Goal: Information Seeking & Learning: Learn about a topic

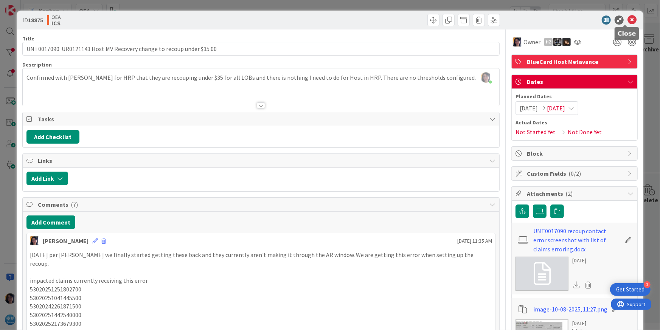
click at [628, 17] on icon at bounding box center [632, 20] width 9 height 9
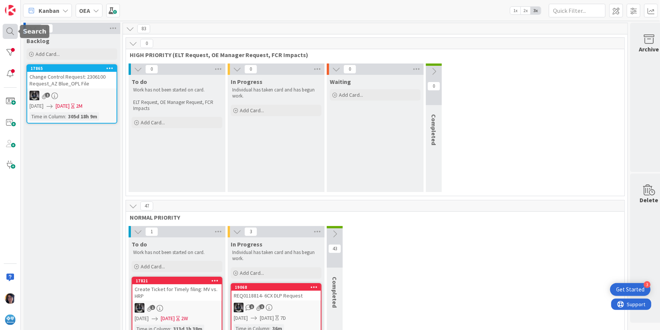
click at [5, 29] on div at bounding box center [10, 31] width 15 height 15
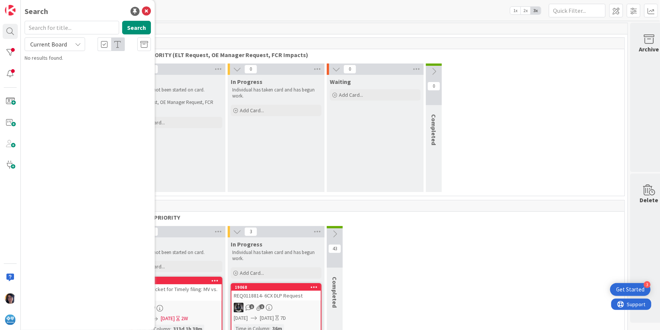
click at [41, 30] on input "text" at bounding box center [72, 28] width 95 height 14
type input "UR0124158"
click at [68, 72] on span "INC0313354 HOST HPR LOCKED CLAIMS 202421600118499 202433100125353 2025097001144…" at bounding box center [92, 74] width 114 height 23
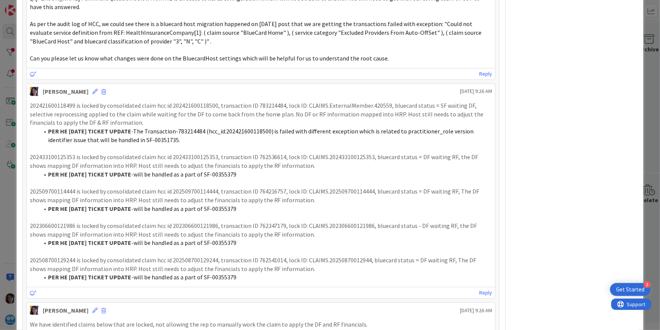
scroll to position [284, 0]
click at [64, 103] on p "202421600118499 is locked by consolidated claim hcc id 202421600118500, transac…" at bounding box center [261, 113] width 463 height 26
copy p "202421600118499"
click at [96, 107] on p "202421600118499 is locked by consolidated claim hcc id 202421600118500, transac…" at bounding box center [261, 113] width 463 height 26
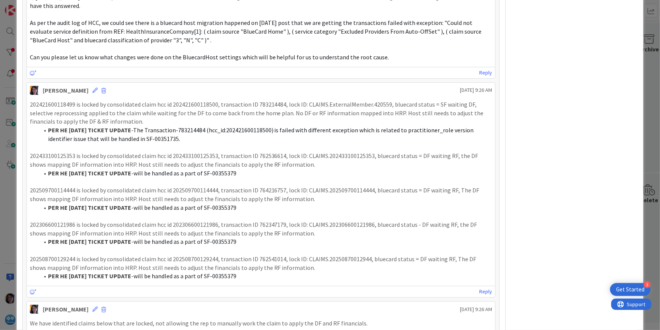
click at [46, 150] on p at bounding box center [261, 147] width 463 height 9
click at [92, 90] on icon at bounding box center [94, 90] width 5 height 5
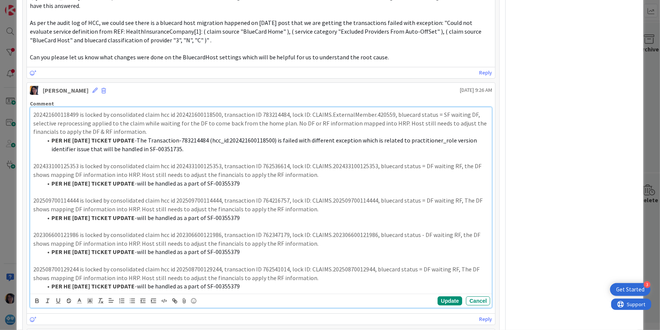
click at [186, 149] on li "PER HE [DATE] TICKET UPDATE - The Transaction-783214484 (hcc_id:202421600118500…" at bounding box center [265, 144] width 447 height 17
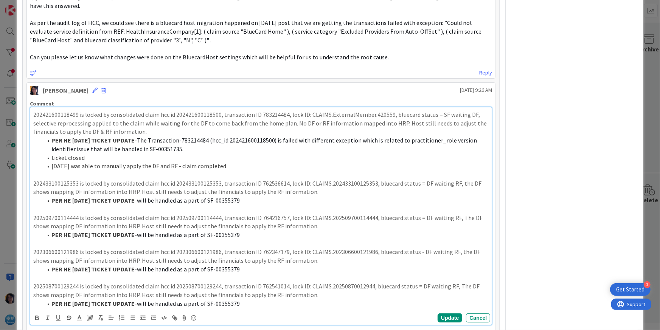
click at [63, 182] on p "202433100125353 is locked by consolidated claim hcc id 202433100125353, transac…" at bounding box center [261, 187] width 456 height 17
copy p "202433100125353"
click at [68, 187] on p "202433100125353 is locked by consolidated claim hcc id 202433100125353, transac…" at bounding box center [261, 187] width 456 height 17
click at [78, 163] on li "[DATE] was able to manually apply the DF and RF - claim completed" at bounding box center [265, 166] width 447 height 9
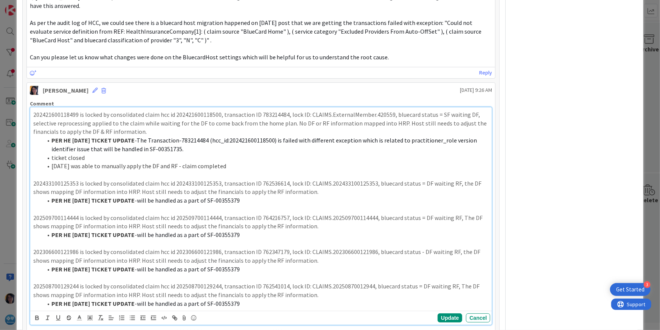
click at [251, 199] on li "PER HE [DATE] TICKET UPDATE - will be handled as a part of SF-00355379" at bounding box center [265, 200] width 447 height 9
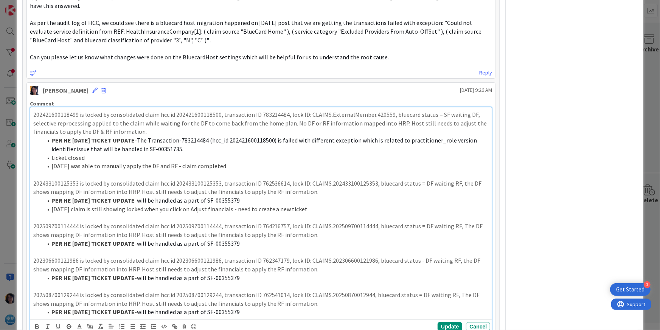
drag, startPoint x: 321, startPoint y: 207, endPoint x: 41, endPoint y: 209, distance: 279.3
click at [41, 209] on ol "PER HE [DATE] TICKET UPDATE - will be handled as a part of SF-00355379 [DATE] c…" at bounding box center [261, 204] width 456 height 17
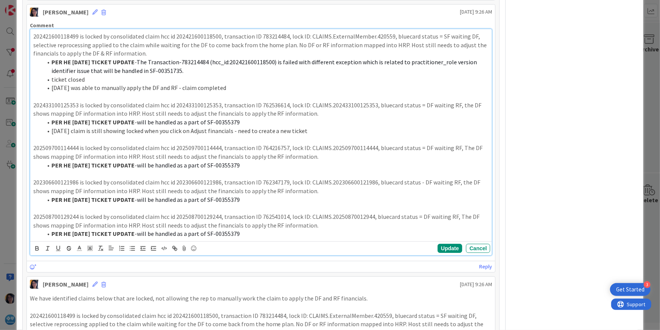
scroll to position [378, 0]
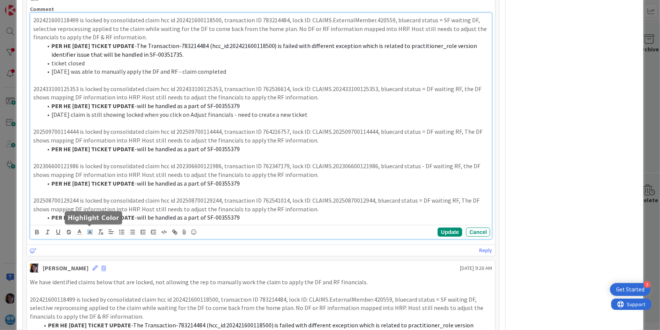
click at [88, 231] on icon at bounding box center [90, 232] width 7 height 7
click at [111, 240] on span at bounding box center [113, 242] width 6 height 6
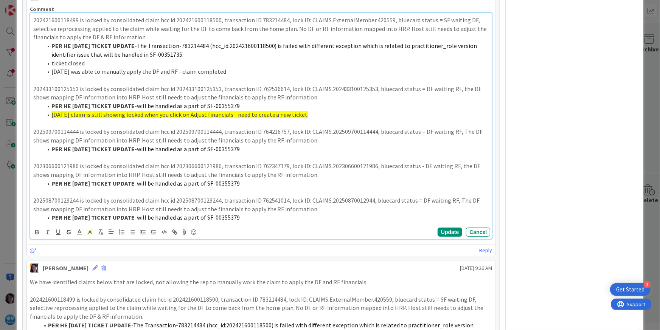
click at [143, 149] on span "will be handled as a part of SF-00355379" at bounding box center [188, 149] width 103 height 8
click at [57, 131] on p "202509700114444 is locked by consolidated claim hcc id 202509700114444, transac…" at bounding box center [261, 136] width 456 height 17
copy p "202509700114444"
click at [59, 143] on p "202509700114444 is locked by consolidated claim hcc id 202509700114444, transac…" at bounding box center [261, 136] width 456 height 17
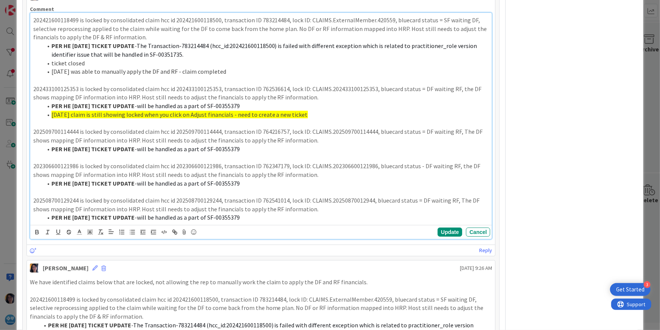
click at [59, 85] on p "202433100125353 is locked by consolidated claim hcc id 202433100125353, transac…" at bounding box center [261, 93] width 456 height 17
copy p "202433100125353"
click at [66, 131] on p "202509700114444 is locked by consolidated claim hcc id 202509700114444, transac…" at bounding box center [261, 136] width 456 height 17
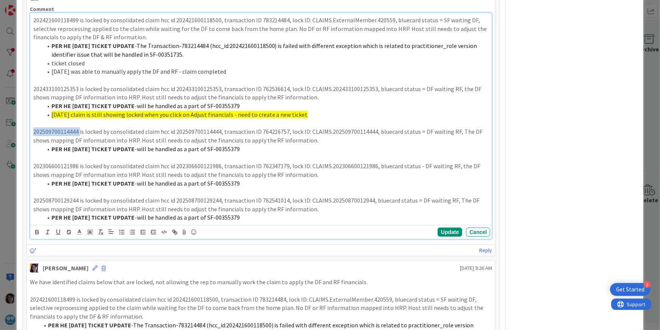
copy p "202509700114444"
drag, startPoint x: 20, startPoint y: 163, endPoint x: 27, endPoint y: 156, distance: 10.7
click at [20, 163] on div "ID 18907 OEA Other / MISC Title 94 / 128 UR0124158 INC0313354 HOST HPR LOCKED C…" at bounding box center [330, 249] width 627 height 1234
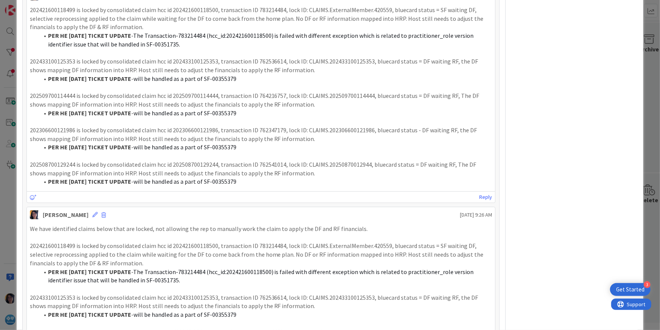
click at [147, 130] on p "202306600121986 is locked by consolidated claim hcc id 202306600121986, transac…" at bounding box center [261, 134] width 463 height 17
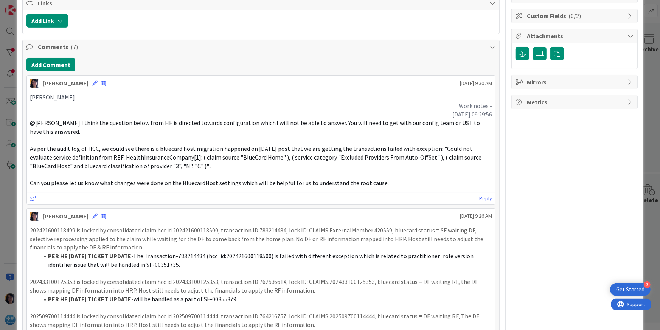
scroll to position [142, 0]
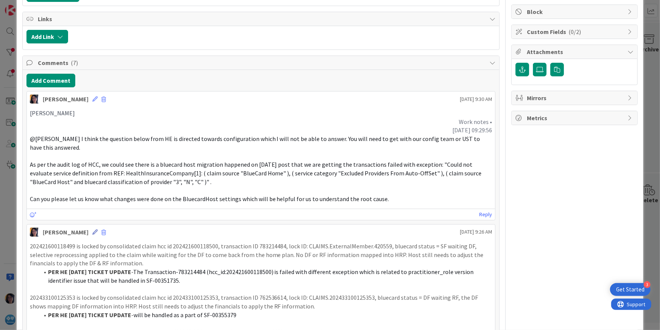
click at [92, 231] on icon at bounding box center [94, 232] width 5 height 5
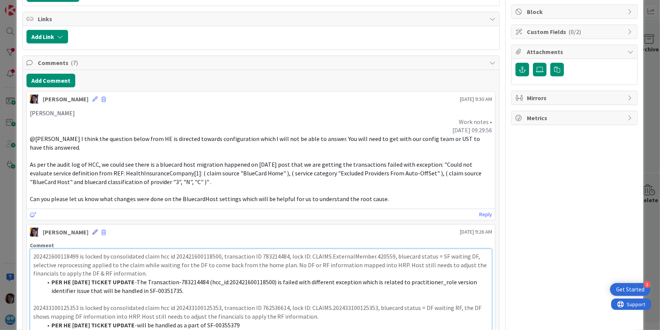
scroll to position [243, 0]
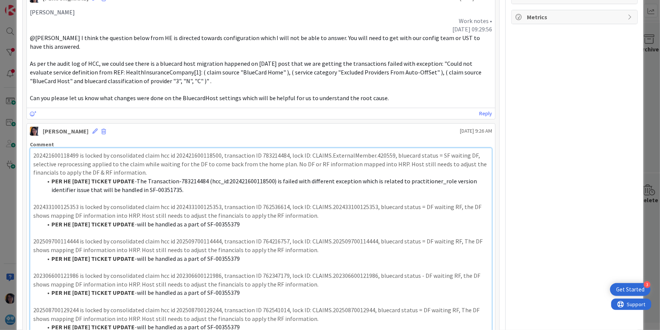
click at [189, 188] on li "PER HE [DATE] TICKET UPDATE - The Transaction-783214484 (hcc_id:202421600118500…" at bounding box center [265, 185] width 447 height 17
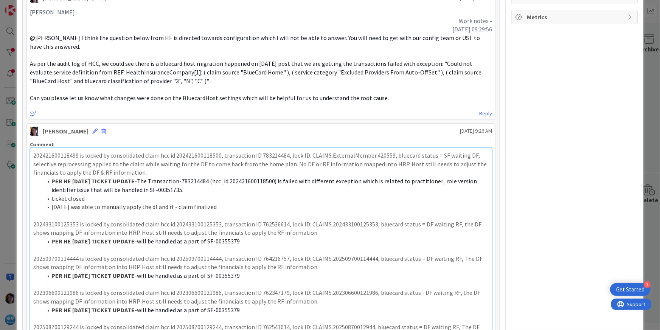
click at [197, 212] on p at bounding box center [261, 216] width 456 height 9
click at [246, 241] on li "PER HE [DATE] TICKET UPDATE - will be handled as a part of SF-00355379" at bounding box center [265, 241] width 447 height 9
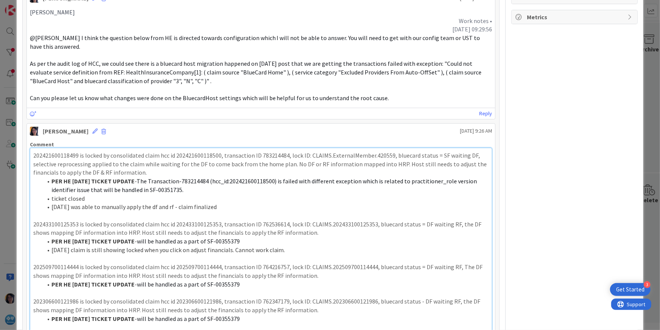
drag, startPoint x: 291, startPoint y: 248, endPoint x: 48, endPoint y: 250, distance: 242.6
click at [48, 250] on li "[DATE] claim is still showing locked when you click on adjust financials. Canno…" at bounding box center [265, 250] width 447 height 9
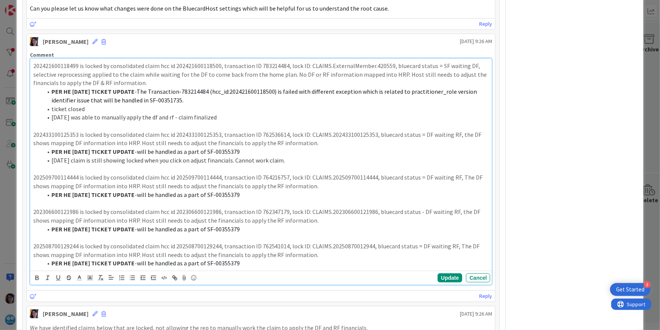
scroll to position [338, 0]
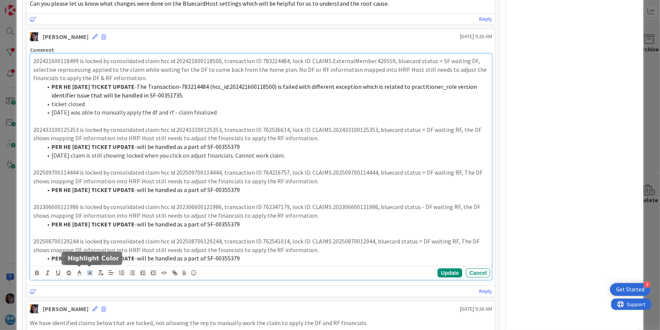
click at [87, 272] on icon at bounding box center [90, 273] width 7 height 7
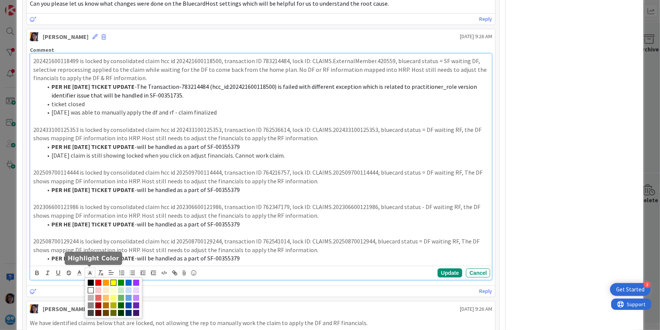
click at [111, 280] on span at bounding box center [113, 283] width 6 height 6
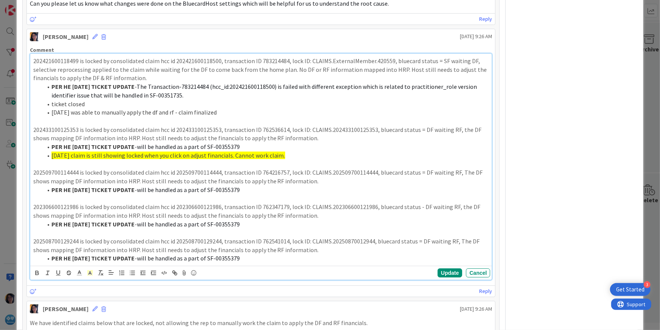
click at [241, 189] on li "PER HE [DATE] TICKET UPDATE - will be handled as a part of SF-00355379" at bounding box center [265, 190] width 447 height 9
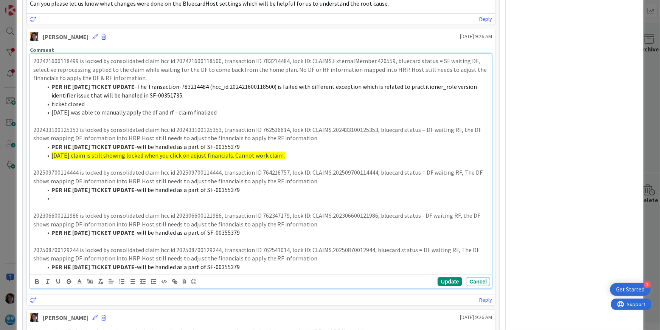
drag, startPoint x: 287, startPoint y: 155, endPoint x: 52, endPoint y: 169, distance: 235.4
click at [47, 154] on li "[DATE] claim is still showing locked when you click on adjust financials. Canno…" at bounding box center [265, 155] width 447 height 9
copy li "[DATE] claim is still showing locked when you click on adjust financials. Canno…"
click at [59, 198] on li at bounding box center [265, 198] width 447 height 9
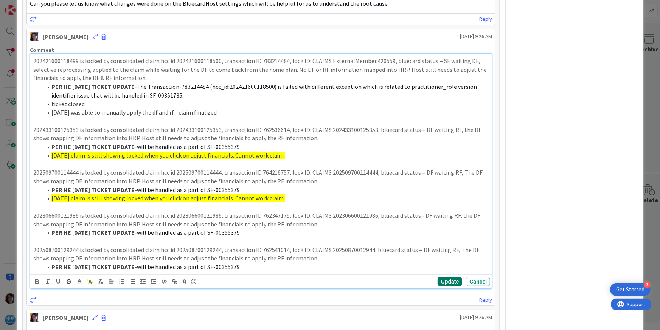
click at [439, 280] on button "Update" at bounding box center [450, 281] width 25 height 9
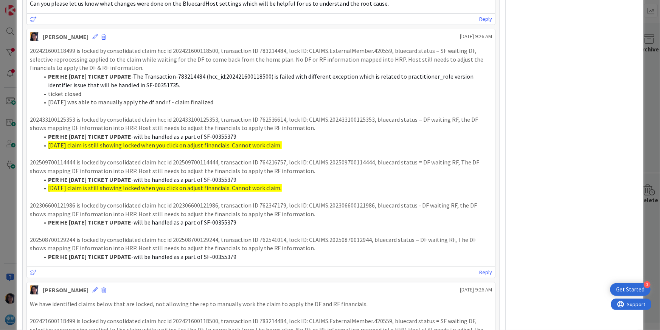
scroll to position [331, 0]
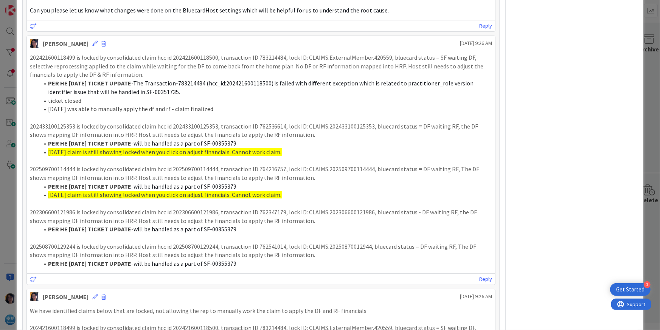
click at [95, 212] on p "202306600121986 is locked by consolidated claim hcc id 202306600121986, transac…" at bounding box center [261, 216] width 463 height 17
click at [46, 210] on p "202306600121986 is locked by consolidated claim hcc id 202306600121986, transac…" at bounding box center [261, 216] width 463 height 17
copy p "202306600121986"
click at [64, 210] on p "202306600121986 is locked by consolidated claim hcc id 202306600121986, transac…" at bounding box center [261, 216] width 463 height 17
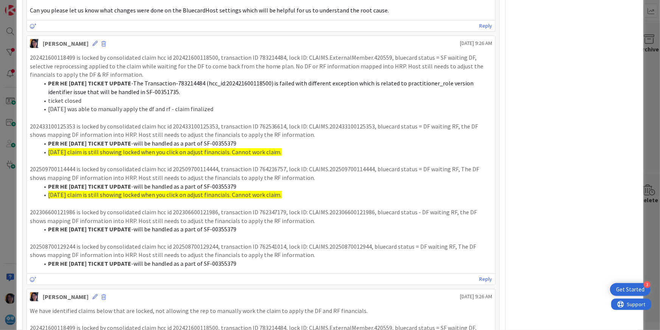
click at [56, 246] on p "202508700129244 is locked by consolidated claim hcc id 202508700129244, transac…" at bounding box center [261, 251] width 463 height 17
copy p "202508700129244"
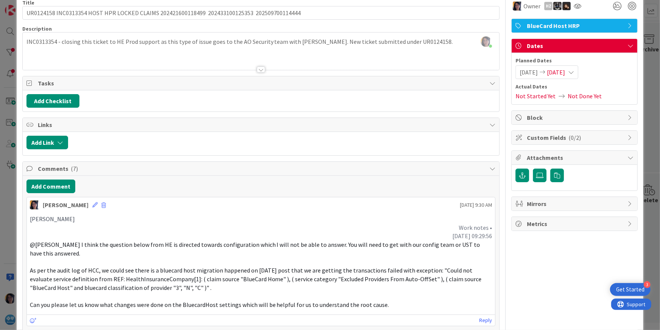
scroll to position [0, 0]
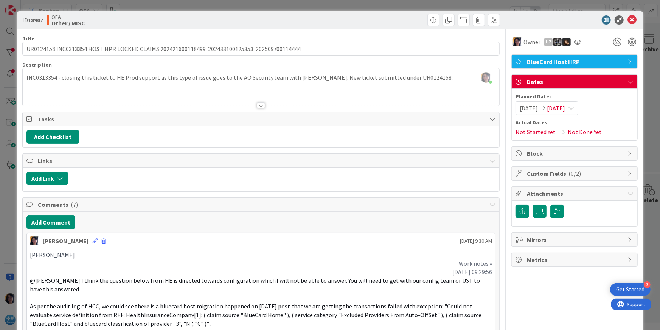
drag, startPoint x: 96, startPoint y: 253, endPoint x: 98, endPoint y: 257, distance: 5.1
click at [96, 253] on p "[PERSON_NAME]" at bounding box center [261, 255] width 463 height 9
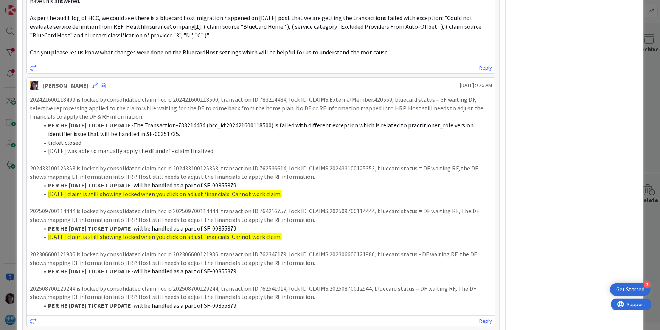
scroll to position [284, 0]
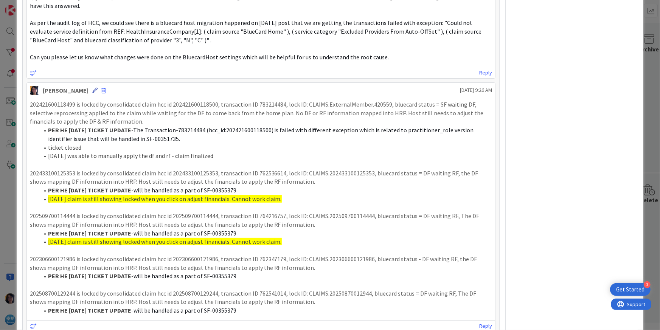
click at [92, 89] on icon at bounding box center [94, 90] width 5 height 5
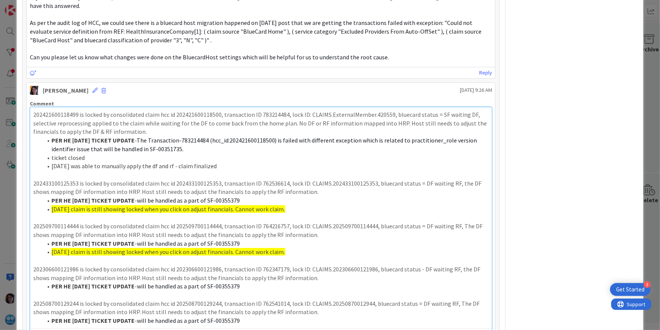
drag, startPoint x: 287, startPoint y: 252, endPoint x: 47, endPoint y: 251, distance: 239.9
click at [47, 251] on li "[DATE] claim is still showing locked when you click on adjust financials. Canno…" at bounding box center [265, 252] width 447 height 9
copy li "[DATE] claim is still showing locked when you click on adjust financials. Canno…"
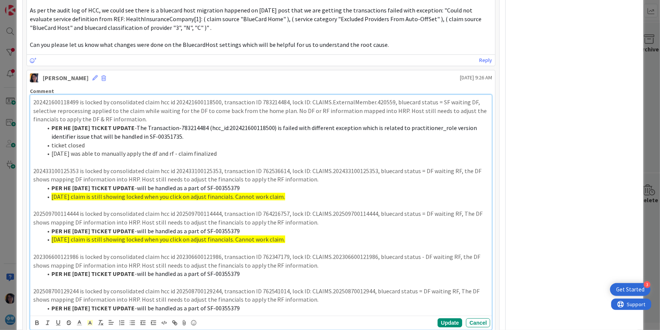
scroll to position [331, 0]
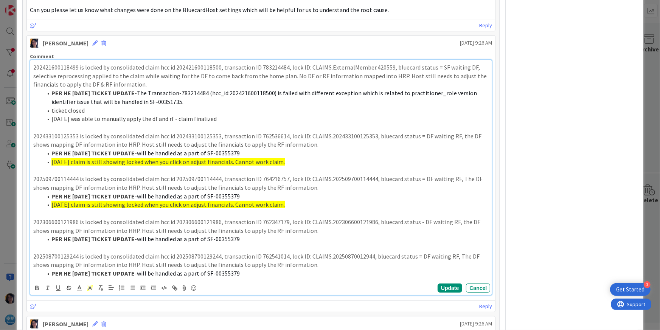
click at [244, 240] on li "PER HE [DATE] TICKET UPDATE - will be handled as a part of SF-00355379" at bounding box center [265, 239] width 447 height 9
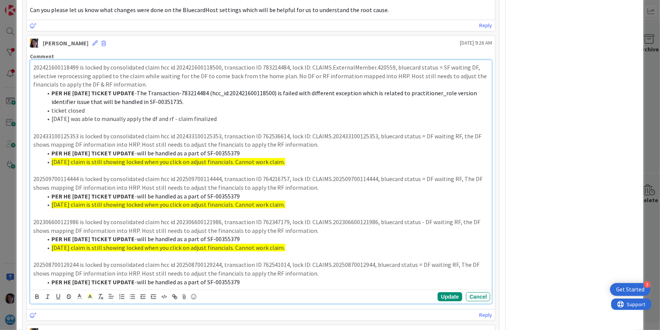
click at [252, 283] on li "PER HE [DATE] TICKET UPDATE - will be handled as a part of SF-00355379" at bounding box center [265, 282] width 447 height 9
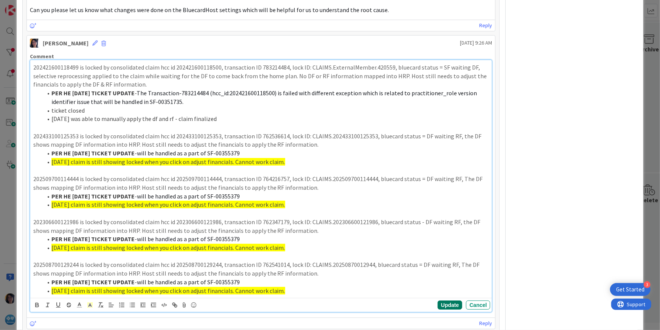
click at [440, 303] on button "Update" at bounding box center [450, 305] width 25 height 9
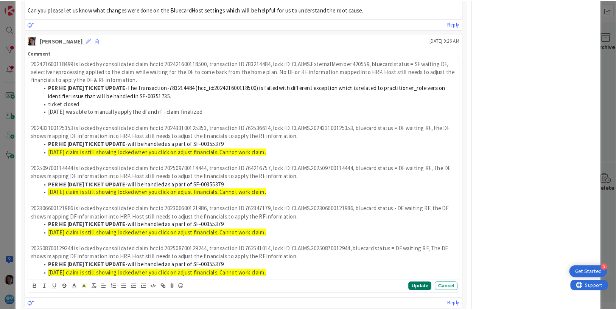
scroll to position [324, 0]
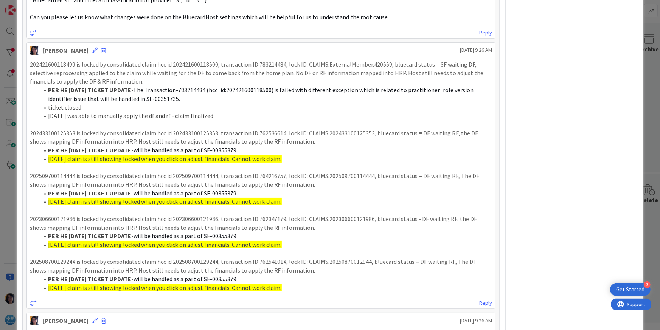
click at [554, 74] on div "Owner HZ BlueCard Host HRP Dates Planned Dates [DATE] [DATE] Actual Dates Not S…" at bounding box center [575, 310] width 126 height 1208
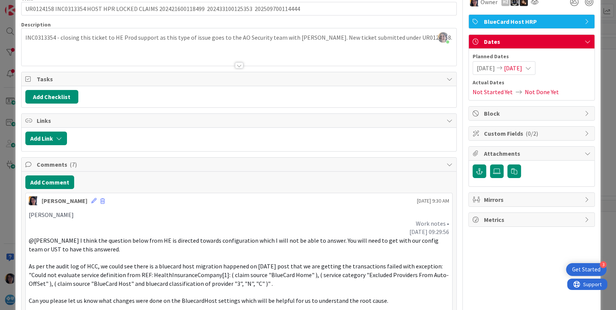
scroll to position [0, 0]
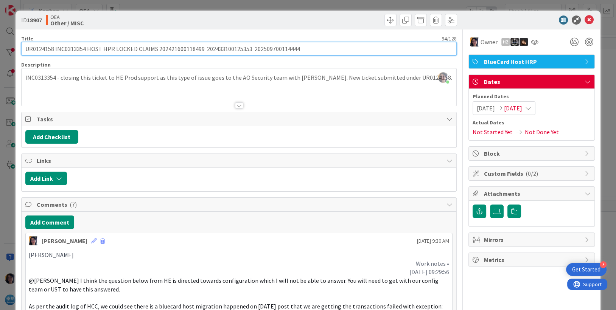
click at [71, 47] on input "UR0124158 INC0313354 HOST HPR LOCKED CLAIMS 202421600118499 202433100125353 202…" at bounding box center [239, 49] width 436 height 14
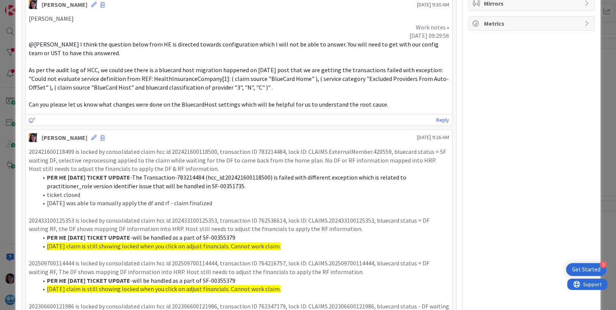
click at [286, 248] on li "[DATE] claim is still showing locked when you click on adjust financials. Canno…" at bounding box center [244, 246] width 412 height 9
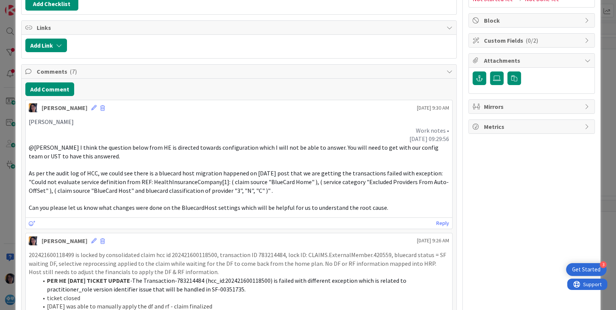
scroll to position [0, 0]
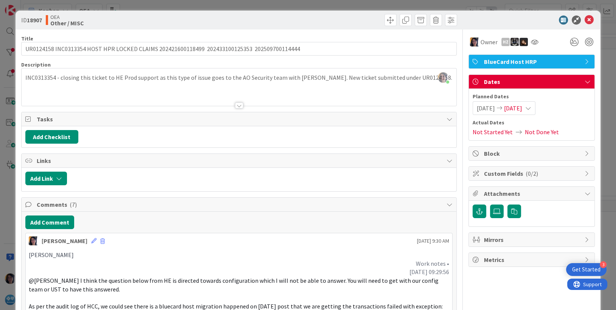
click at [47, 92] on div at bounding box center [239, 96] width 435 height 19
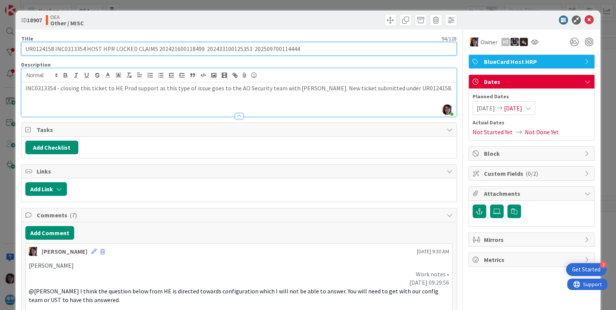
click at [26, 48] on input "UR0124158 INC0313354 HOST HPR LOCKED CLAIMS 202421600118499 202433100125353 202…" at bounding box center [239, 49] width 436 height 14
paste input "INC0342473"
drag, startPoint x: 57, startPoint y: 48, endPoint x: 116, endPoint y: 46, distance: 59.1
click at [116, 46] on input "INC0342473 UR0124158 INC0313354 HOST HPR LOCKED CLAIMS 202421600118499 20243310…" at bounding box center [239, 49] width 436 height 14
type input "INC0342473 UR0124158 INC0313354 HOST HPR LOCKED CLAIMS 202421600118499 20243310…"
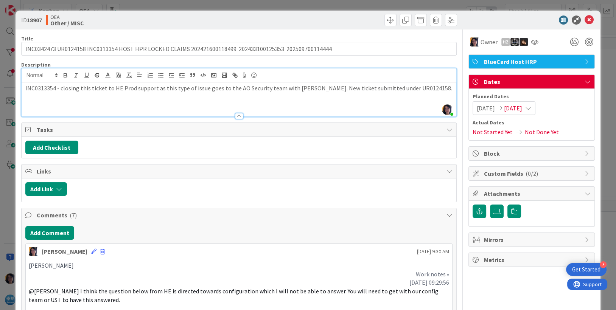
click at [412, 89] on p "INC0313354 - closing this ticket to HE Prod support as this type of issue goes …" at bounding box center [239, 88] width 428 height 9
paste div
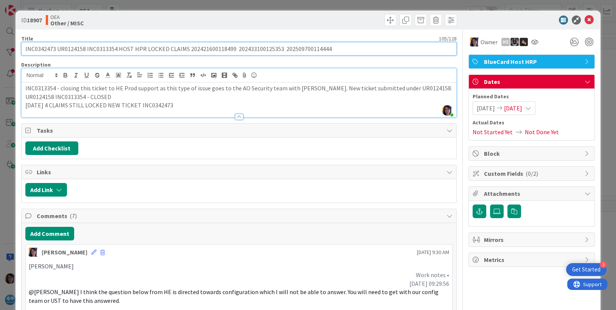
drag, startPoint x: 57, startPoint y: 49, endPoint x: 116, endPoint y: 45, distance: 58.8
click at [116, 45] on input "INC0342473 UR0124158 INC0313354 HOST HPR LOCKED CLAIMS 202421600118499 20243310…" at bounding box center [239, 49] width 436 height 14
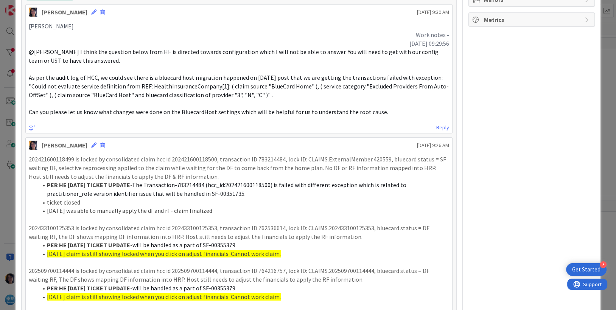
scroll to position [284, 0]
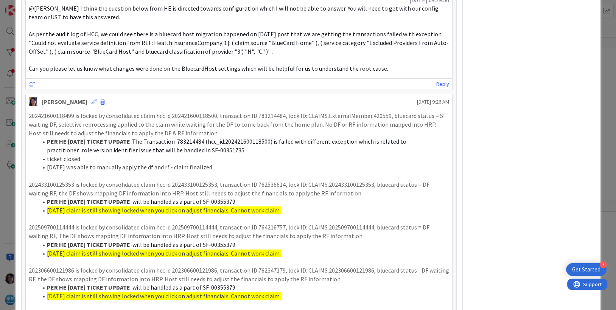
click at [53, 184] on p "202433100125353 is locked by consolidated claim hcc id 202433100125353, transac…" at bounding box center [239, 189] width 421 height 17
copy p "202433100125353"
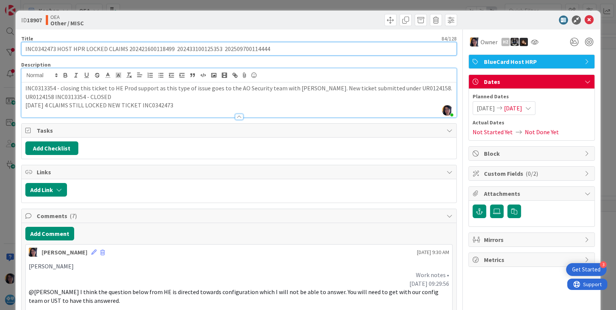
click at [148, 48] on input "INC0342473 HOST HPR LOCKED CLAIMS 202421600118499 202433100125353 2025097001144…" at bounding box center [239, 49] width 436 height 14
paste input "33100125353"
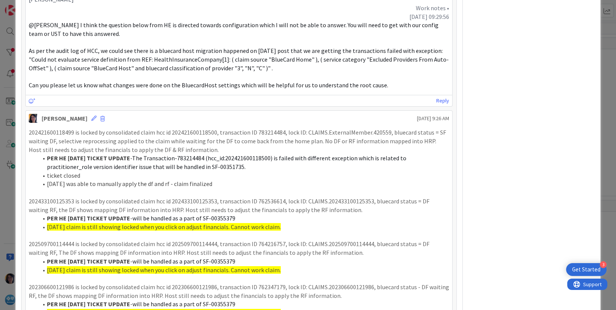
scroll to position [284, 0]
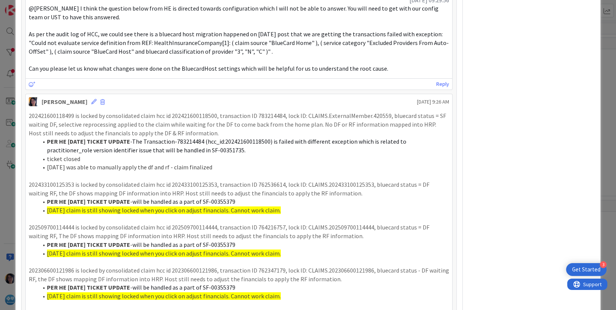
click at [53, 270] on p "202306600121986 is locked by consolidated claim hcc id 202306600121986, transac…" at bounding box center [239, 274] width 421 height 17
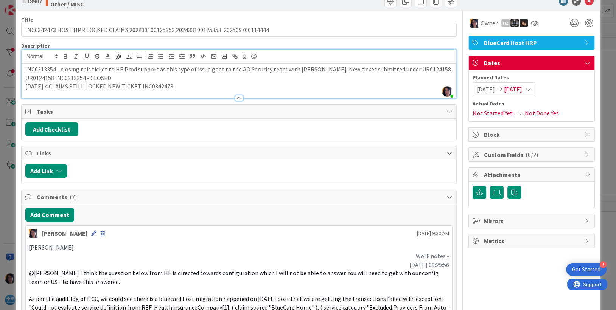
scroll to position [0, 0]
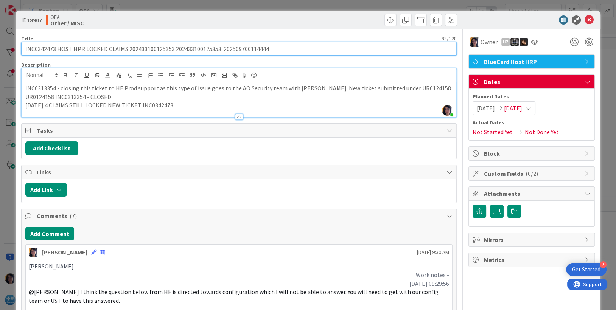
click at [200, 47] on input "INC0342473 HOST HPR LOCKED CLAIMS 202433100125353 202433100125353 2025097001144…" at bounding box center [239, 49] width 436 height 14
click at [227, 47] on input "INC0342473 HOST HPR LOCKED CLAIMS 202433100125353 202509700114444" at bounding box center [239, 49] width 436 height 14
paste input "202306600121986"
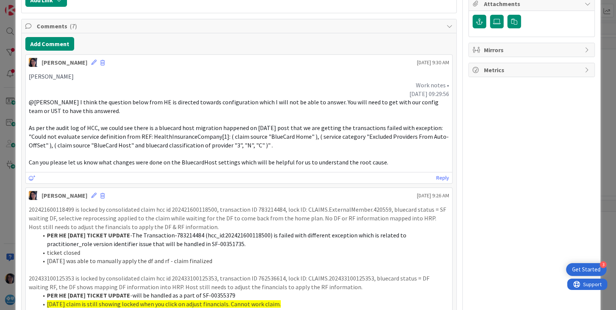
scroll to position [378, 0]
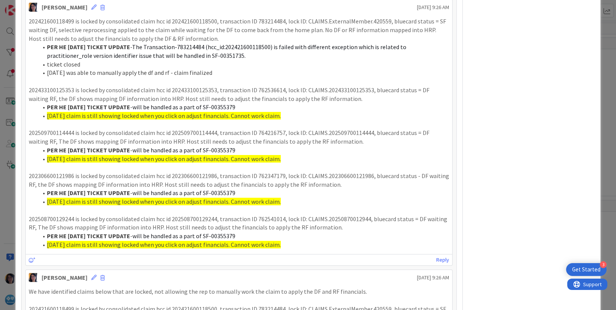
click at [62, 218] on p "202508700129244 is locked by consolidated claim hcc id 202508700129244, transac…" at bounding box center [239, 223] width 421 height 17
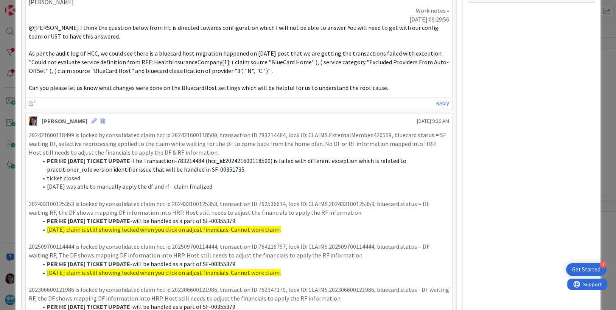
scroll to position [0, 0]
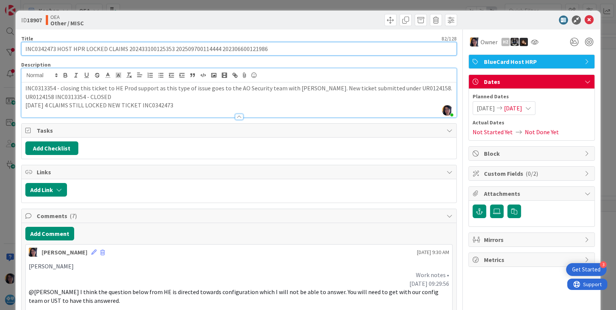
click at [274, 49] on input "INC0342473 HOST HPR LOCKED CLAIMS 202433100125353 202509700114444 2023066001219…" at bounding box center [239, 49] width 436 height 14
paste input "202508700129244"
type input "INC0342473 HOST HPR LOCKED CLAIMS 202433100125353 202509700114444 2023066001219…"
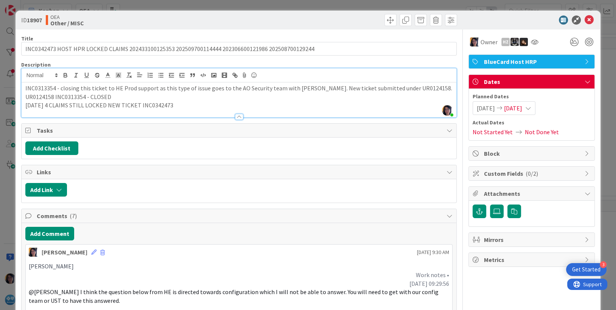
click at [517, 108] on span "[DATE]" at bounding box center [513, 108] width 18 height 9
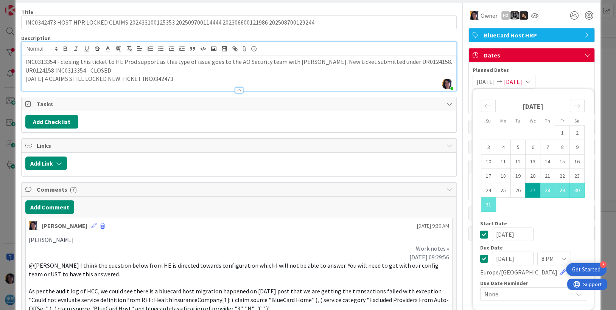
scroll to position [47, 0]
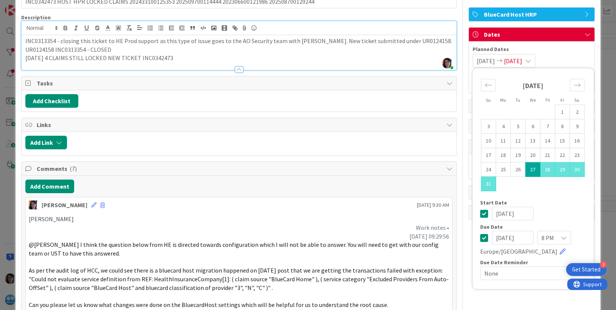
click at [492, 238] on input "[DATE]" at bounding box center [513, 238] width 42 height 14
click at [501, 237] on input "[DATE]" at bounding box center [513, 238] width 42 height 14
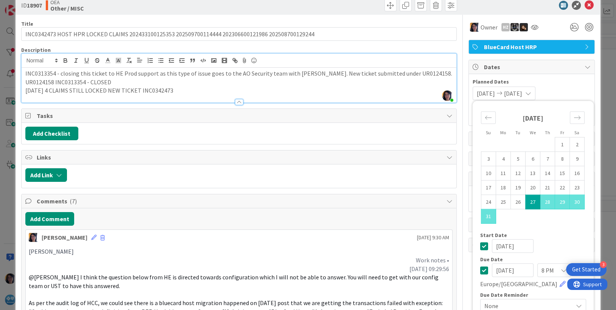
scroll to position [0, 0]
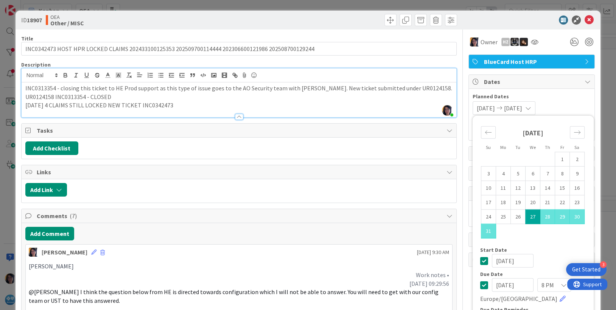
type input "[DATE]"
click at [43, 96] on p "UR0124158 INC0313354 - CLOSED" at bounding box center [239, 97] width 428 height 9
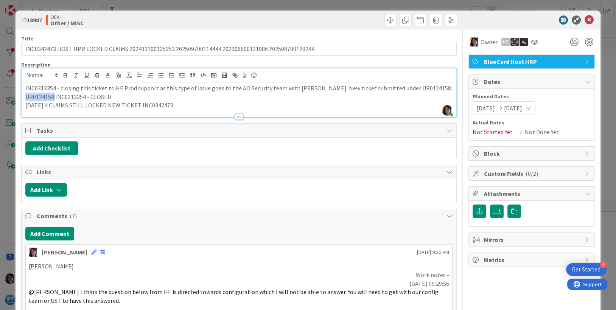
click at [43, 96] on p "UR0124158 INC0313354 - CLOSED" at bounding box center [239, 97] width 428 height 9
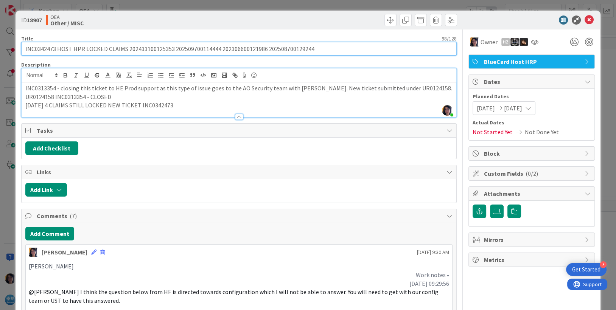
click at [23, 47] on input "INC0342473 HOST HPR LOCKED CLAIMS 202433100125353 202509700114444 2023066001219…" at bounding box center [239, 49] width 436 height 14
paste input "UR0134557"
type input "UR0134557 INC0342473 HOST HPR LOCKED CLAIMS 202433100125353 202509700114444 202…"
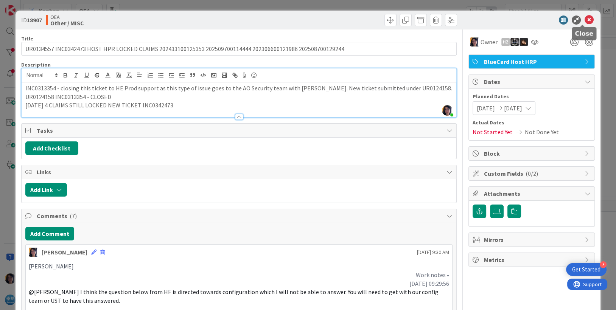
click at [585, 16] on icon at bounding box center [589, 20] width 9 height 9
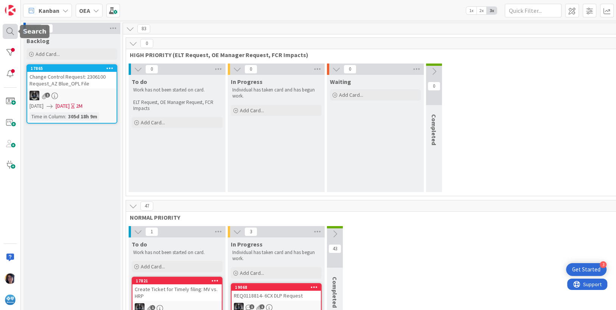
click at [5, 29] on div at bounding box center [10, 31] width 15 height 15
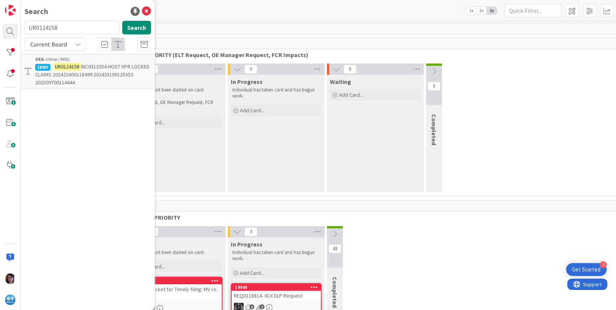
drag, startPoint x: 70, startPoint y: 28, endPoint x: 26, endPoint y: 28, distance: 43.9
click at [26, 28] on input "UR0124158" at bounding box center [72, 28] width 95 height 14
click at [44, 30] on input "INC0324965" at bounding box center [72, 28] width 95 height 14
paste input "UR0124795"
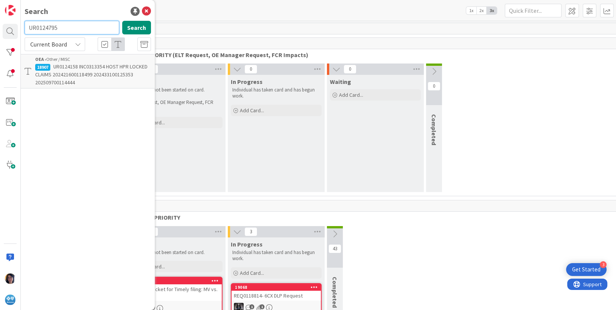
type input "UR0124795"
click at [69, 65] on mark "UR0124795" at bounding box center [67, 67] width 28 height 8
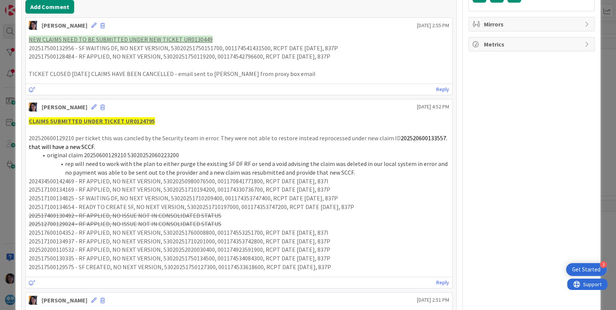
scroll to position [237, 0]
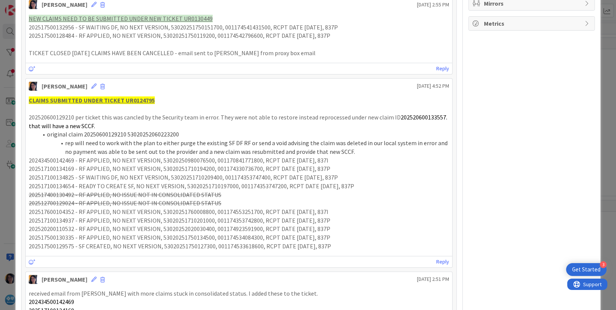
click at [48, 161] on p "202434500142469 - RF APPLIED, NO NEXT VERSION, 53020250980076500, 0011708417718…" at bounding box center [239, 160] width 421 height 9
click at [52, 174] on p "202517100134825 - SF WAITING DF, NO NEXT VERSION, 53020251710209400, 0011743537…" at bounding box center [239, 177] width 421 height 9
click at [50, 169] on p "202517100134169 - RF APPLIED, NO NEXT VERSION, 53020251710194200, 0011743307367…" at bounding box center [239, 169] width 421 height 9
click at [50, 168] on p "202517100134169 - RF APPLIED, NO NEXT VERSION, 53020251710194200, 0011743307367…" at bounding box center [239, 169] width 421 height 9
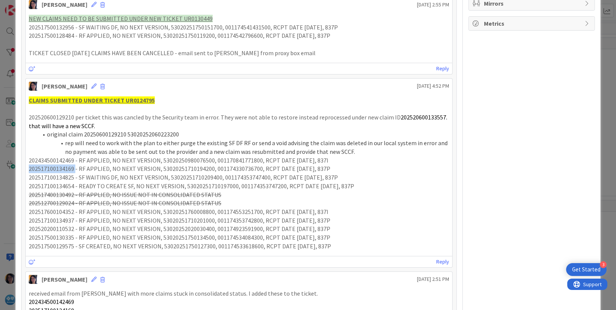
click at [50, 168] on p "202517100134169 - RF APPLIED, NO NEXT VERSION, 53020251710194200, 0011743307367…" at bounding box center [239, 169] width 421 height 9
drag, startPoint x: 34, startPoint y: 150, endPoint x: 39, endPoint y: 150, distance: 4.9
click at [34, 150] on ol "original claim 20250600129210 53020252060223200 rep will need to work with the …" at bounding box center [239, 143] width 421 height 26
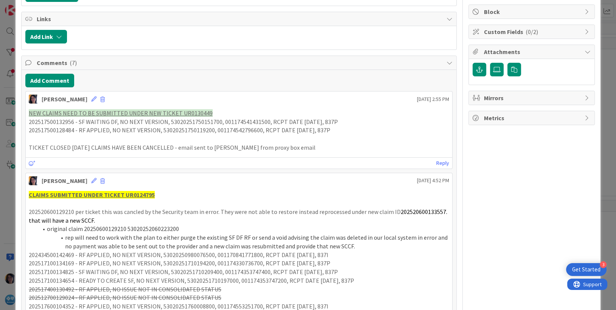
click at [146, 235] on li "rep will need to work with the plan to either purge the existing SF DF RF or se…" at bounding box center [244, 241] width 412 height 17
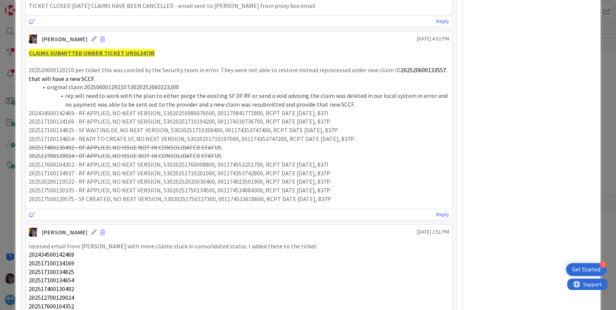
scroll to position [331, 0]
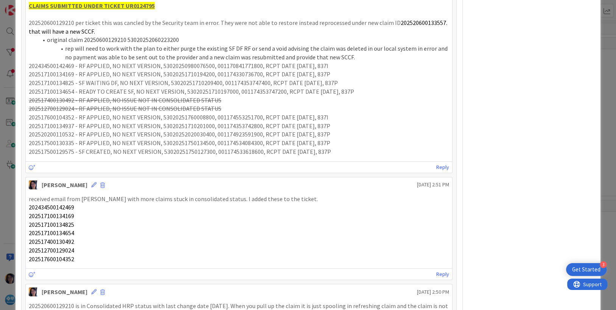
click at [60, 140] on p "202517500130335 - RF APPLIED, NO NEXT VERSION, 53020251750134500, 0011745340843…" at bounding box center [239, 143] width 421 height 9
click at [53, 154] on p "202517500129575 - SF CREATED, NO NEXT VERSION, 53020251750127300, 0011745336186…" at bounding box center [239, 152] width 421 height 9
click at [224, 119] on p "202517600104352 - RF APPLIED, NO NEXT VERSION, 53020251760008800, 0011745532517…" at bounding box center [239, 117] width 421 height 9
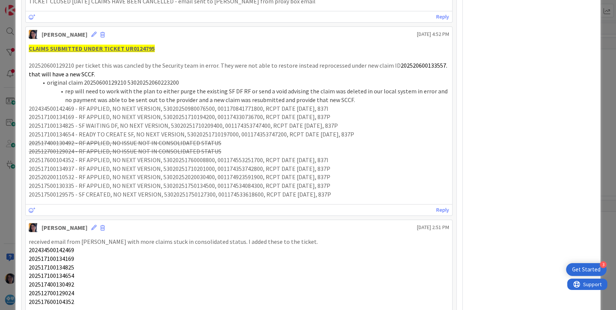
scroll to position [237, 0]
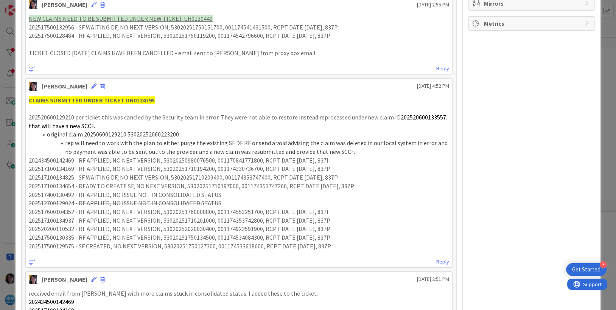
click at [327, 161] on p "202434500142469 - RF APPLIED, NO NEXT VERSION, 53020250980076500, 0011708417718…" at bounding box center [239, 160] width 421 height 9
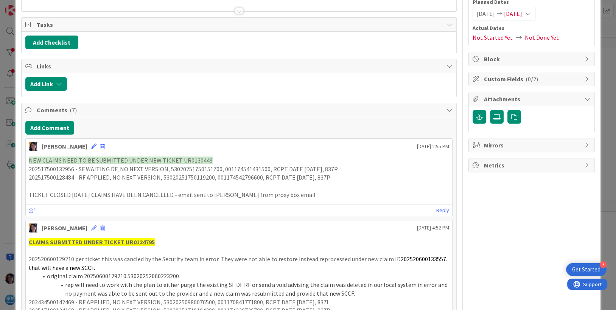
scroll to position [0, 0]
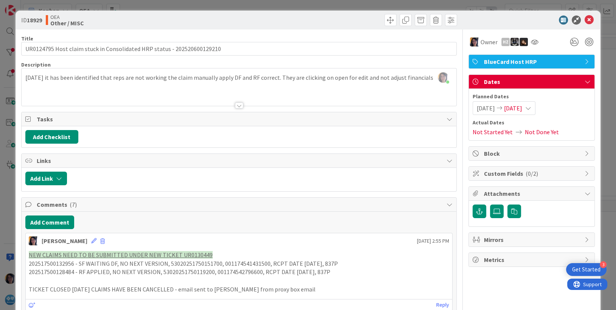
click at [585, 19] on icon at bounding box center [589, 20] width 9 height 9
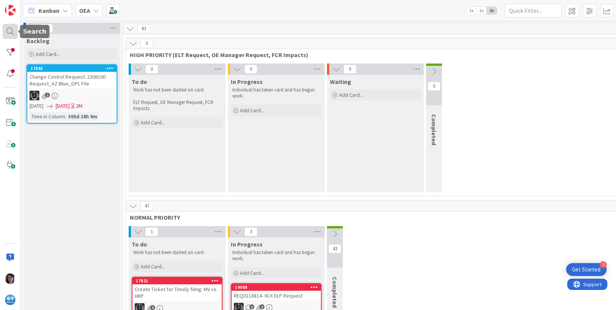
click at [9, 31] on div at bounding box center [10, 31] width 15 height 15
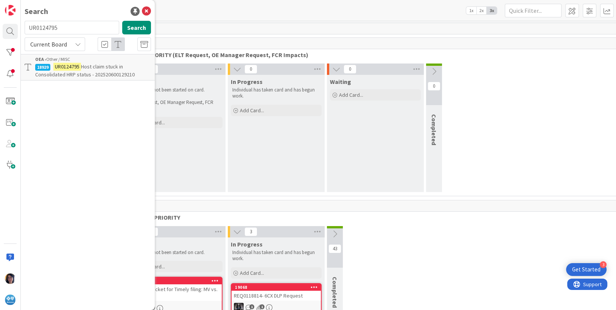
click at [46, 30] on input "UR0124795" at bounding box center [72, 28] width 95 height 14
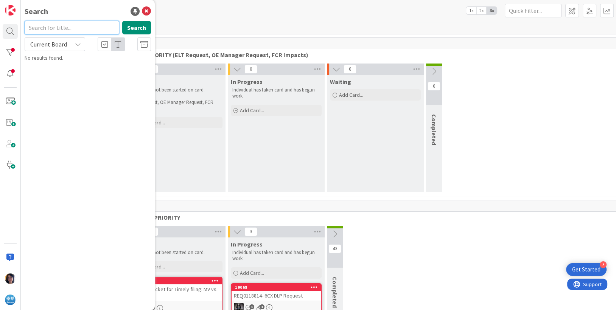
click at [57, 30] on input "text" at bounding box center [72, 28] width 95 height 14
paste input "UR0132995"
type input "UR0132995"
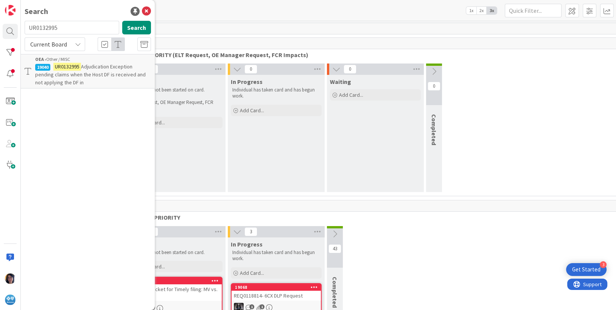
click at [78, 63] on mark "UR0132995" at bounding box center [67, 67] width 28 height 8
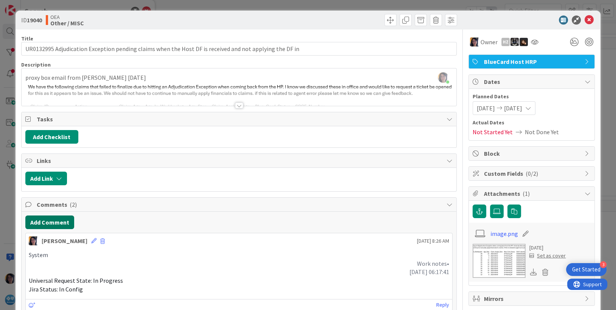
click at [45, 220] on button "Add Comment" at bounding box center [49, 223] width 49 height 14
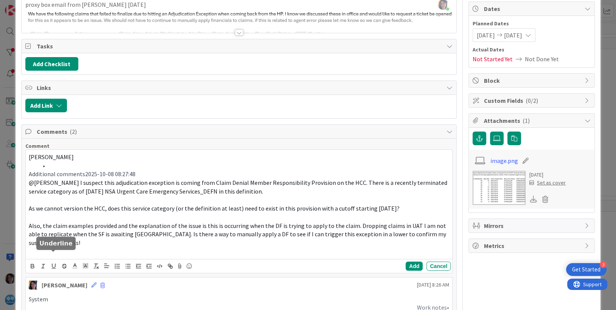
scroll to position [151, 0]
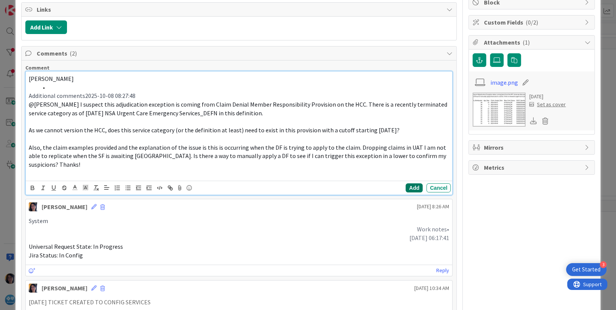
click at [406, 184] on button "Add" at bounding box center [414, 188] width 17 height 9
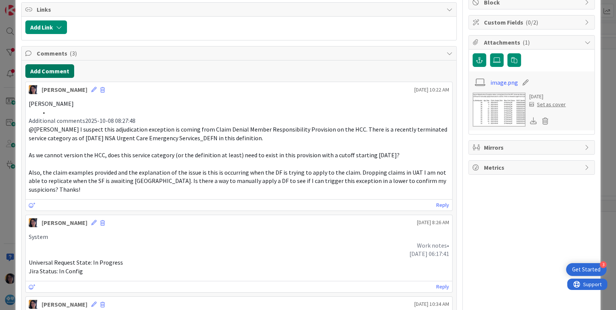
click at [51, 70] on button "Add Comment" at bounding box center [49, 71] width 49 height 14
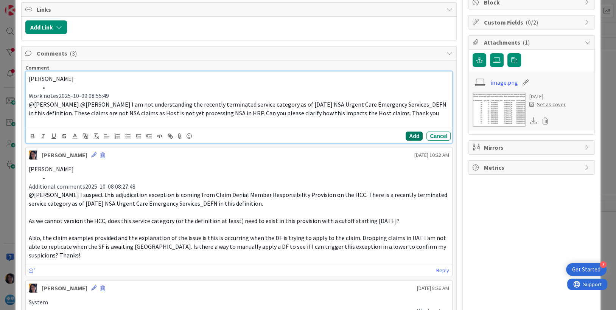
drag, startPoint x: 402, startPoint y: 137, endPoint x: 404, endPoint y: 128, distance: 8.5
click at [406, 136] on button "Add" at bounding box center [414, 136] width 17 height 9
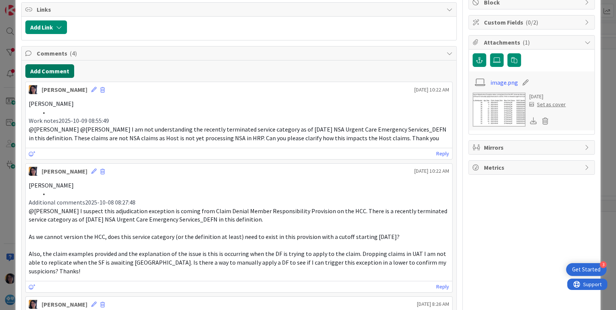
click at [44, 71] on button "Add Comment" at bounding box center [49, 71] width 49 height 14
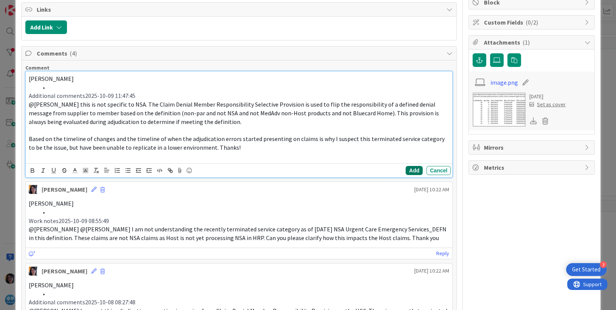
click at [412, 171] on button "Add" at bounding box center [414, 170] width 17 height 9
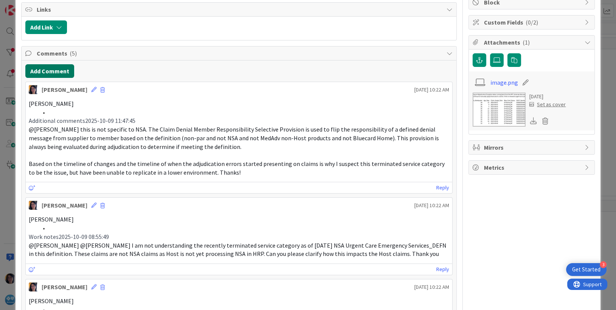
click at [51, 70] on button "Add Comment" at bounding box center [49, 71] width 49 height 14
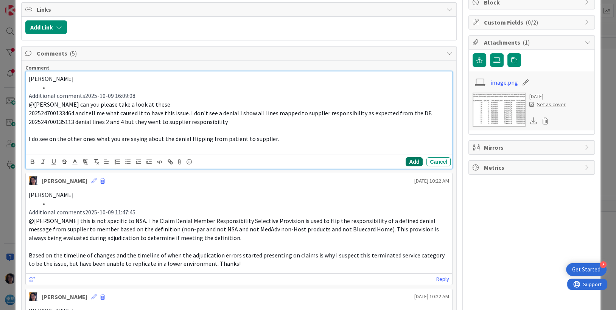
click at [406, 162] on button "Add" at bounding box center [414, 161] width 17 height 9
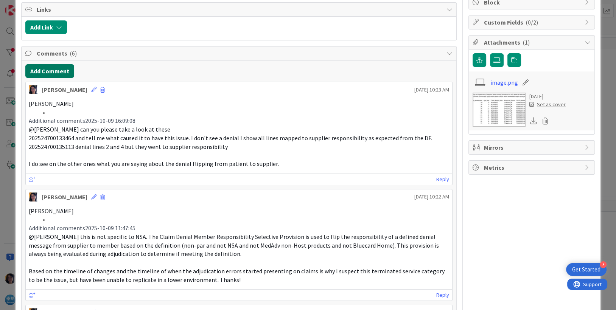
click at [47, 64] on button "Add Comment" at bounding box center [49, 71] width 49 height 14
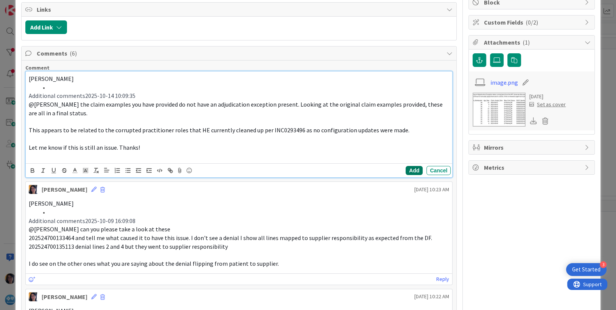
click at [408, 169] on button "Add" at bounding box center [414, 170] width 17 height 9
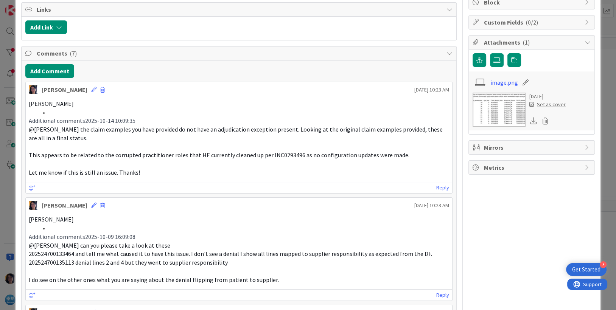
click at [276, 155] on span "This appears to be related to the corrupted practitioner roles that HE currentl…" at bounding box center [219, 155] width 381 height 8
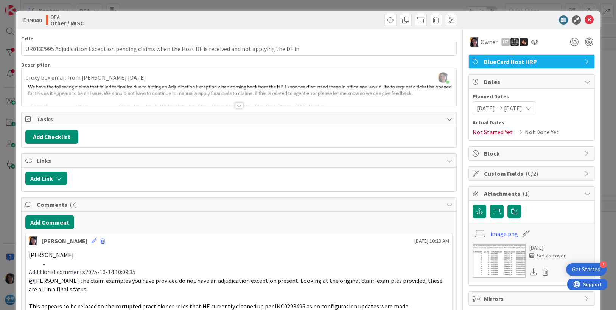
click at [180, 67] on div "Description" at bounding box center [239, 64] width 436 height 7
click at [181, 84] on div "proxy box email from [PERSON_NAME] [DATE]" at bounding box center [239, 89] width 435 height 34
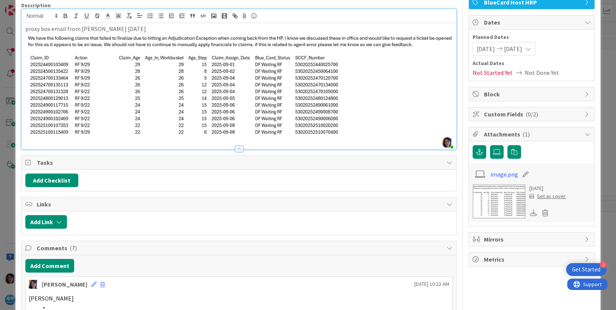
scroll to position [142, 0]
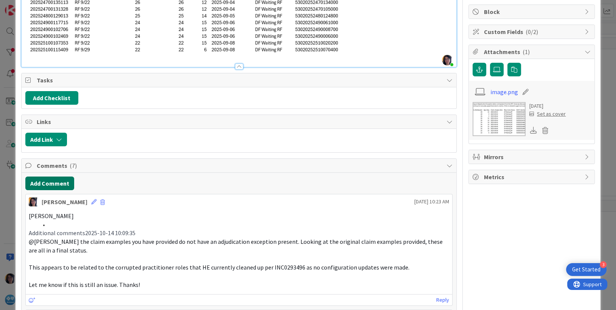
click at [54, 180] on button "Add Comment" at bounding box center [49, 184] width 49 height 14
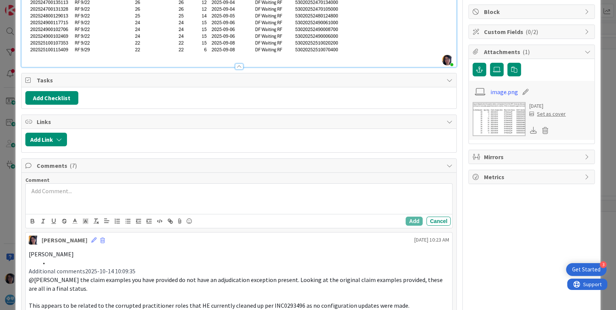
click at [70, 206] on div at bounding box center [239, 199] width 427 height 30
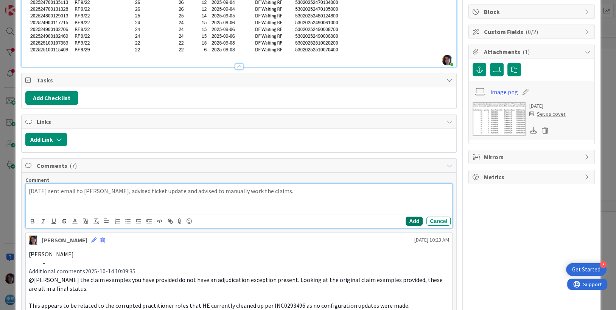
click at [406, 218] on button "Add" at bounding box center [414, 221] width 17 height 9
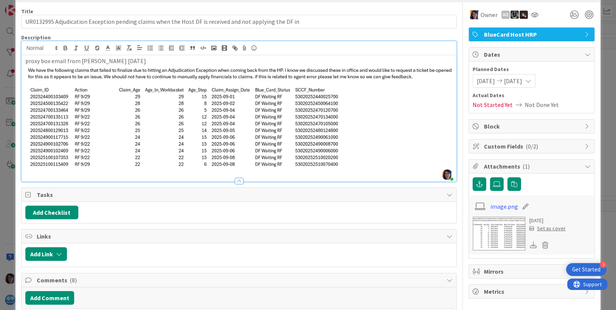
scroll to position [0, 0]
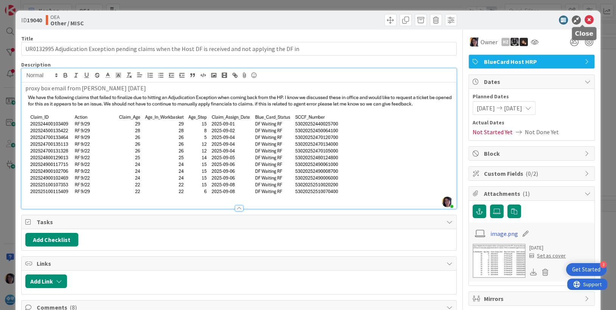
click at [585, 22] on icon at bounding box center [589, 20] width 9 height 9
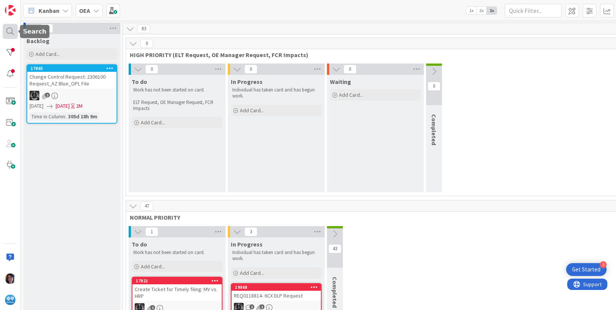
click at [10, 32] on div at bounding box center [10, 31] width 15 height 15
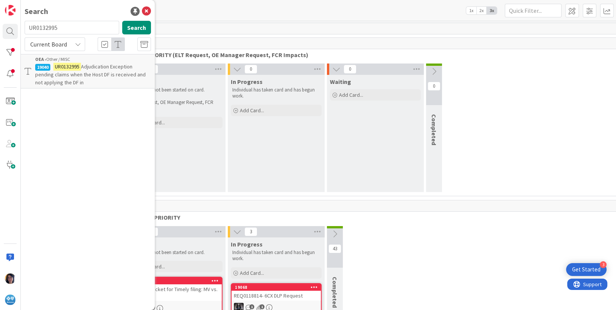
click at [43, 29] on input "UR0132995" at bounding box center [72, 28] width 95 height 14
type input "letters"
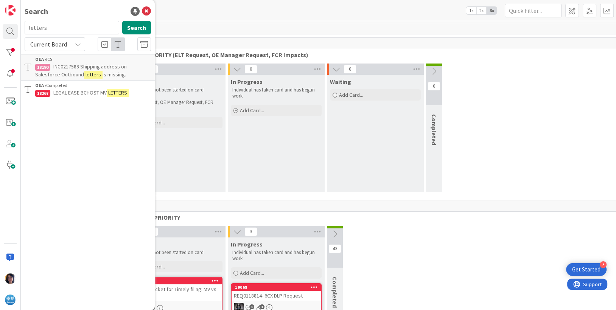
click at [76, 45] on icon at bounding box center [78, 44] width 6 height 6
drag, startPoint x: 44, startPoint y: 73, endPoint x: 61, endPoint y: 74, distance: 17.0
click at [44, 74] on span "All Boards" at bounding box center [68, 75] width 79 height 11
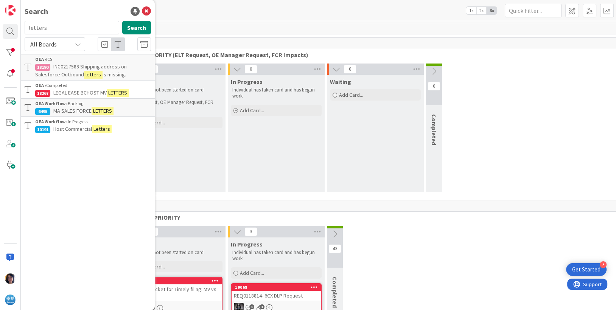
click at [65, 92] on span "LEGAL EASE BCHOST MV" at bounding box center [79, 92] width 53 height 7
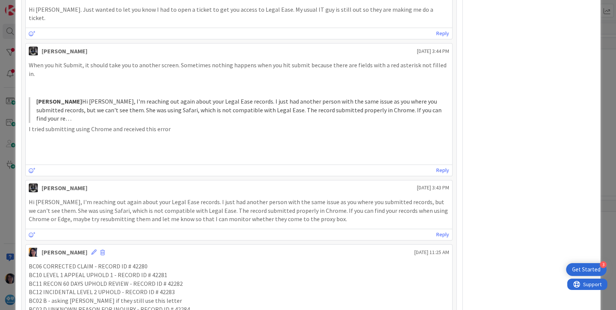
scroll to position [448, 0]
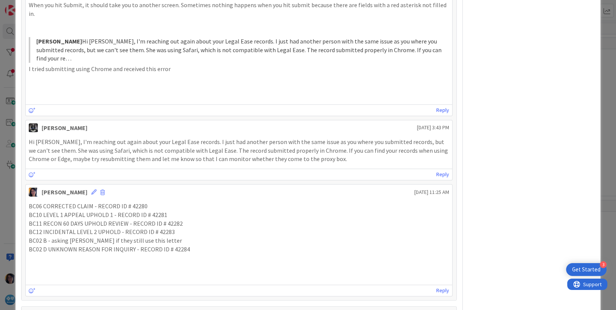
click at [170, 262] on p at bounding box center [239, 266] width 421 height 9
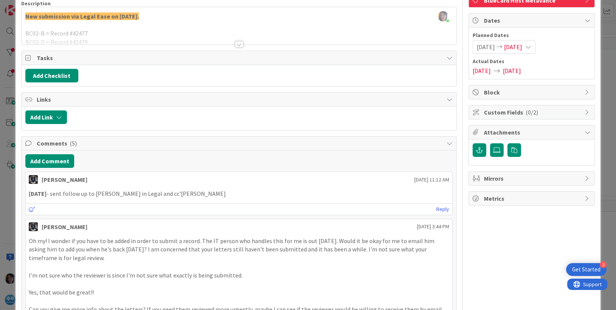
scroll to position [0, 0]
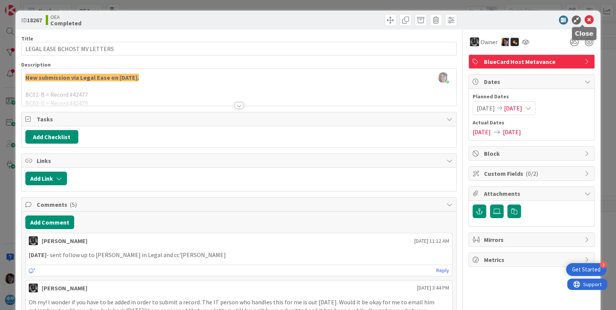
click at [585, 19] on icon at bounding box center [589, 20] width 9 height 9
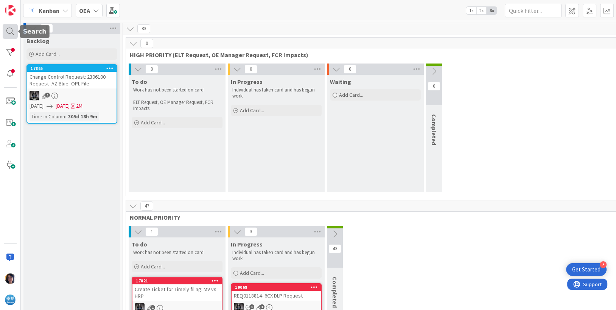
click at [9, 31] on div at bounding box center [10, 31] width 15 height 15
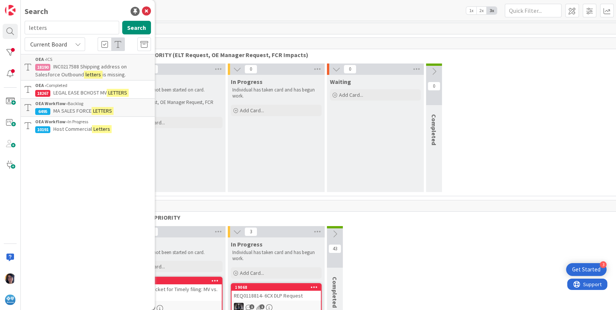
click at [69, 107] on p "MA SALES FORCE LETTERS" at bounding box center [93, 111] width 116 height 8
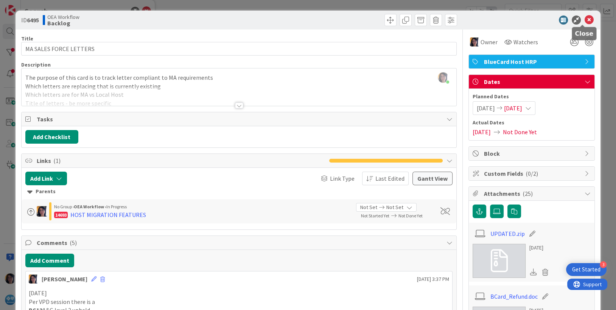
click at [585, 20] on icon at bounding box center [589, 20] width 9 height 9
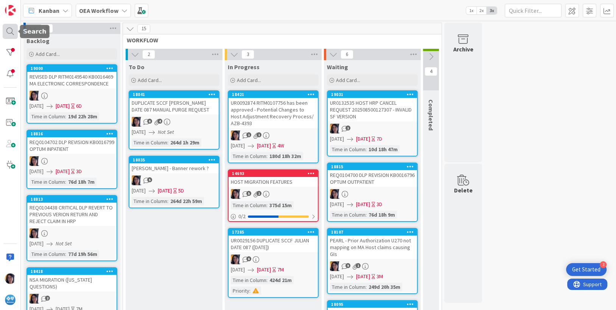
click at [4, 28] on div at bounding box center [10, 31] width 15 height 15
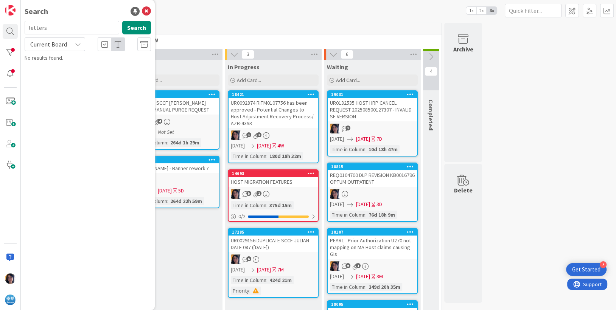
drag, startPoint x: 47, startPoint y: 29, endPoint x: 24, endPoint y: 29, distance: 22.7
click at [24, 29] on div "letters Search" at bounding box center [87, 29] width 135 height 17
type input "LETTERS"
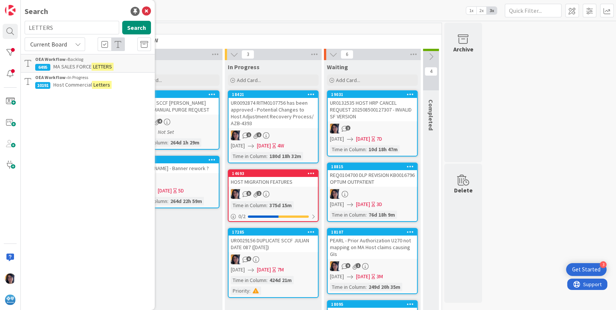
click at [56, 43] on span "Current Board" at bounding box center [48, 44] width 37 height 8
drag, startPoint x: 50, startPoint y: 74, endPoint x: 56, endPoint y: 73, distance: 6.5
click at [50, 74] on span "All Boards" at bounding box center [68, 75] width 79 height 11
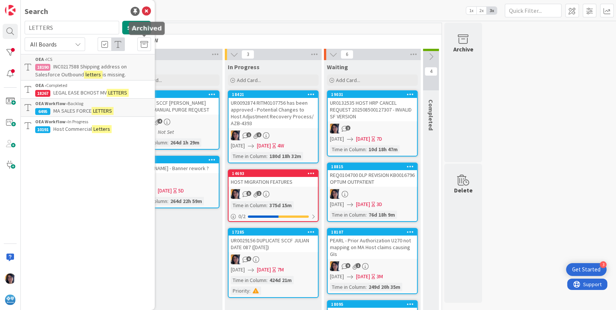
click at [142, 45] on icon at bounding box center [144, 45] width 8 height 8
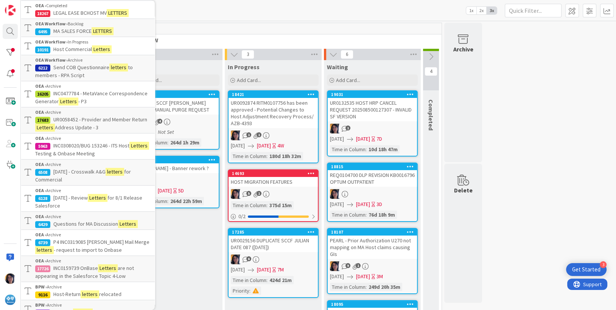
scroll to position [153, 0]
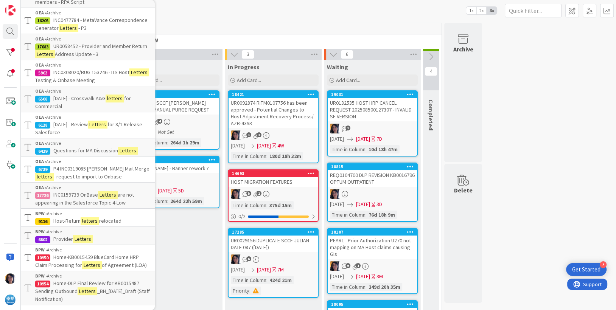
click at [67, 147] on span "Questions for MA Discussion" at bounding box center [85, 150] width 65 height 7
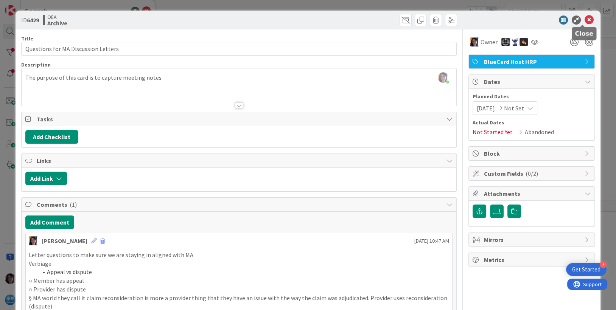
click at [585, 19] on icon at bounding box center [589, 20] width 9 height 9
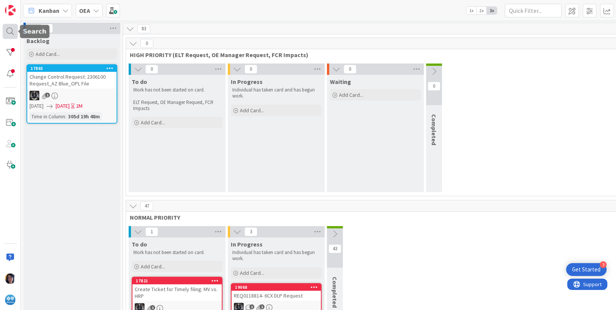
click at [9, 31] on div at bounding box center [10, 31] width 15 height 15
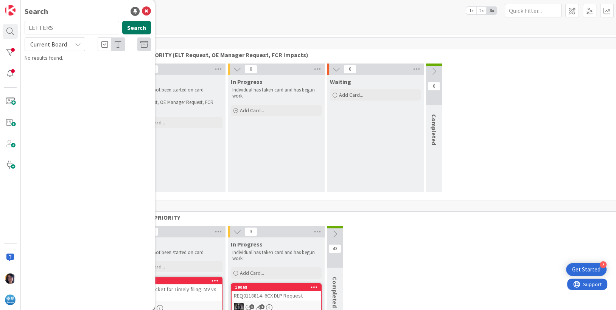
click at [141, 26] on button "Search" at bounding box center [136, 28] width 29 height 14
click at [52, 45] on span "Current Board" at bounding box center [48, 44] width 37 height 8
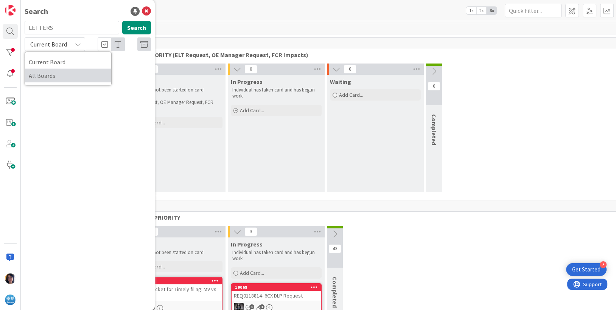
click at [41, 76] on span "All Boards" at bounding box center [68, 75] width 79 height 11
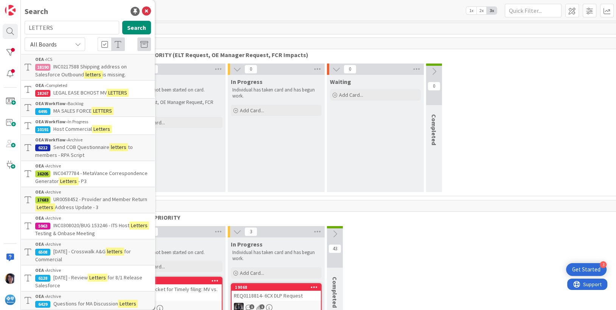
click at [62, 128] on span "Host Commercial" at bounding box center [72, 129] width 39 height 7
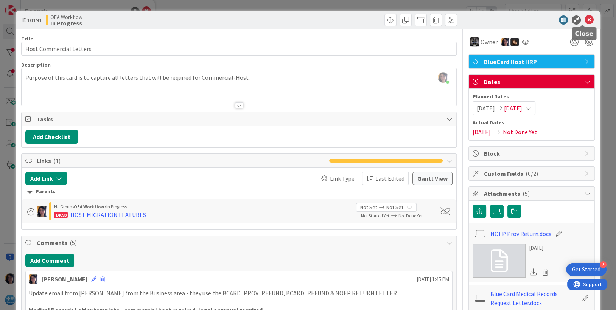
click at [585, 20] on icon at bounding box center [589, 20] width 9 height 9
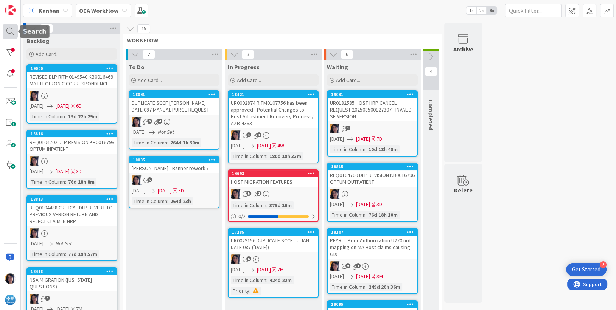
click at [7, 29] on div at bounding box center [10, 31] width 15 height 15
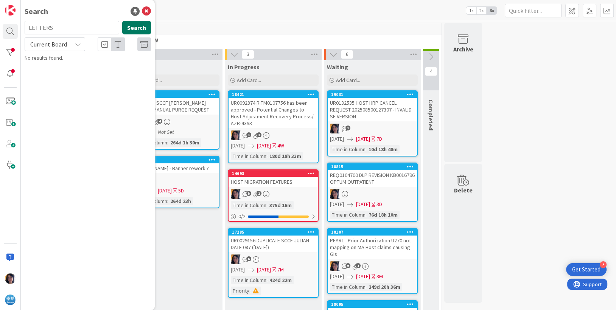
click at [142, 27] on button "Search" at bounding box center [136, 28] width 29 height 14
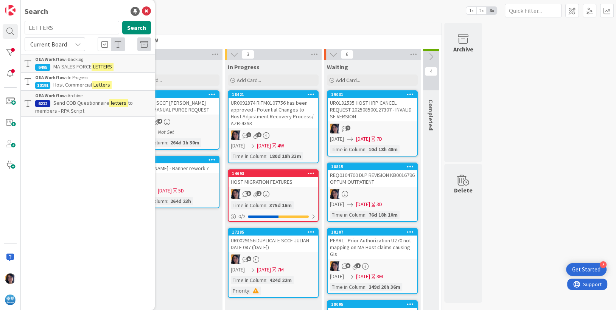
click at [70, 64] on span "MA SALES FORCE" at bounding box center [72, 66] width 38 height 7
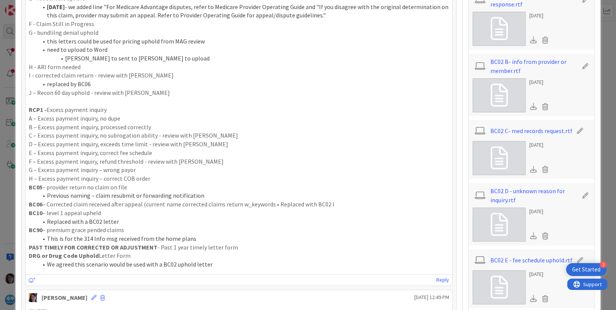
scroll to position [426, 0]
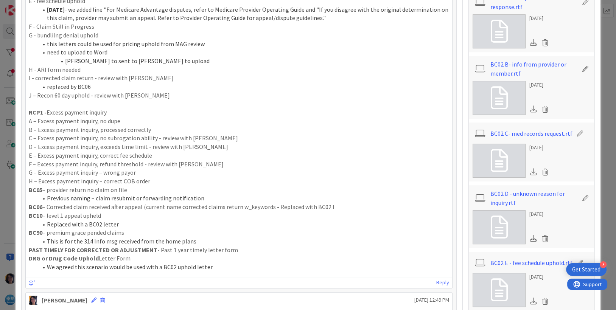
click at [137, 173] on p "G – Excess payment inquiry – wrong payor" at bounding box center [239, 172] width 421 height 9
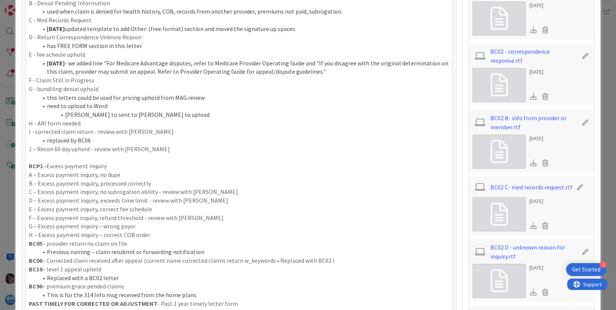
scroll to position [473, 0]
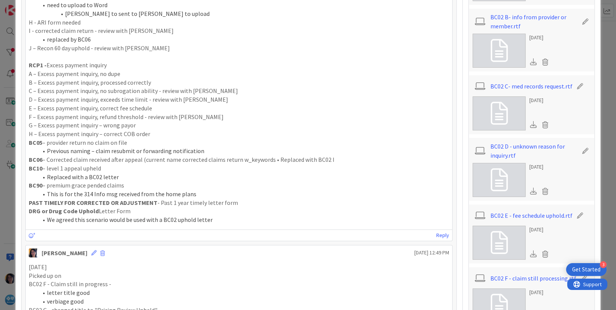
click at [150, 134] on p "H – Excess payment inquiry – correct COB order" at bounding box center [239, 134] width 421 height 9
click at [206, 150] on li "Previous naming – claim resubmit or forwarding notification" at bounding box center [244, 151] width 412 height 9
click at [297, 171] on p "BC10 – level 1 appeal upheld" at bounding box center [239, 168] width 421 height 9
click at [137, 128] on p "G – Excess payment inquiry – wrong payor" at bounding box center [239, 125] width 421 height 9
click at [75, 131] on p "H – Excess payment inquiry – correct COB order" at bounding box center [239, 134] width 421 height 9
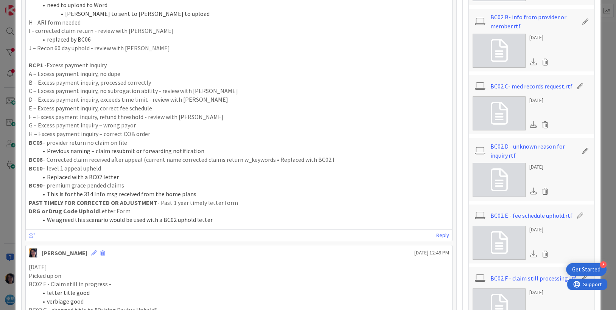
click at [108, 139] on p "BC05 – provider return no claim on file" at bounding box center [239, 143] width 421 height 9
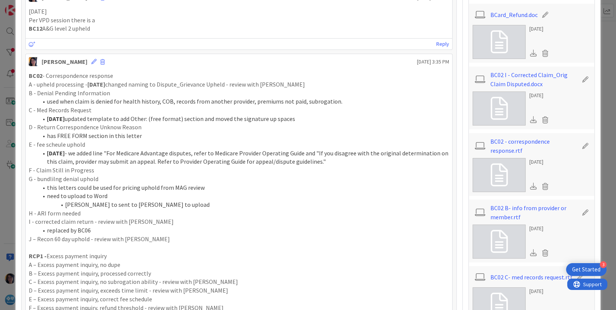
scroll to position [284, 0]
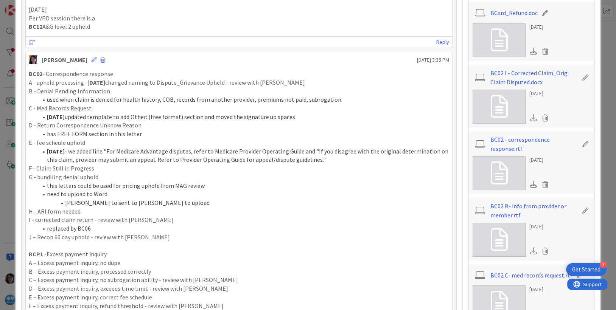
click at [292, 177] on p "G - bundlilng denial uphold" at bounding box center [239, 177] width 421 height 9
drag, startPoint x: 374, startPoint y: 21, endPoint x: 412, endPoint y: 24, distance: 38.3
click at [374, 21] on p "Per VPD session there is a" at bounding box center [239, 18] width 421 height 9
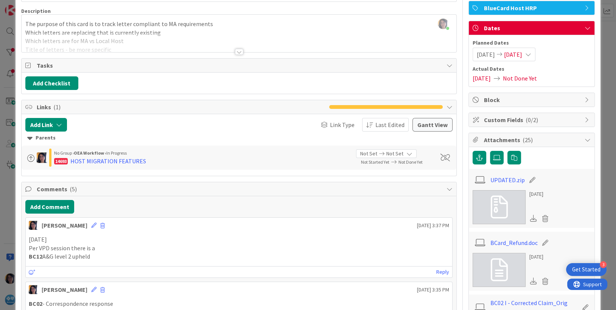
scroll to position [0, 0]
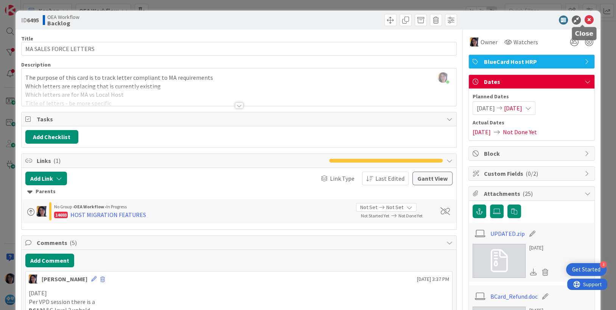
click at [585, 22] on icon at bounding box center [589, 20] width 9 height 9
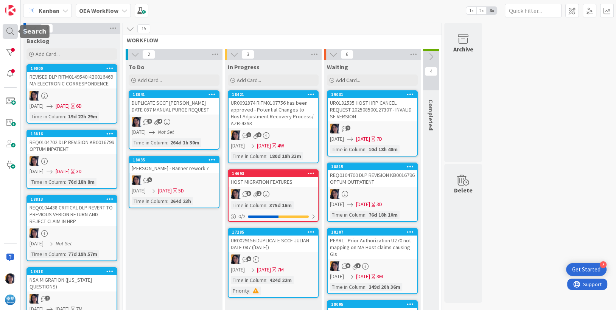
click at [7, 30] on div at bounding box center [10, 31] width 15 height 15
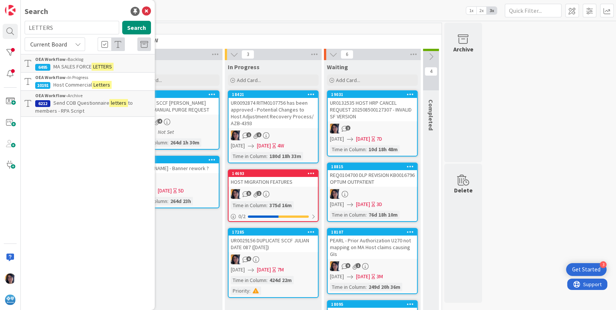
click at [69, 43] on div "Current Board" at bounding box center [55, 44] width 61 height 14
click at [47, 75] on span "All Boards" at bounding box center [68, 75] width 79 height 11
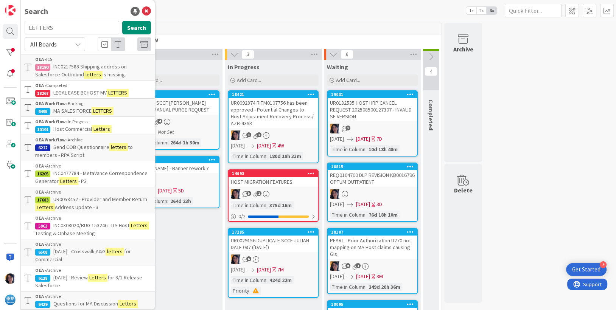
click at [57, 90] on span "LEGAL EASE BCHOST MV" at bounding box center [79, 92] width 53 height 7
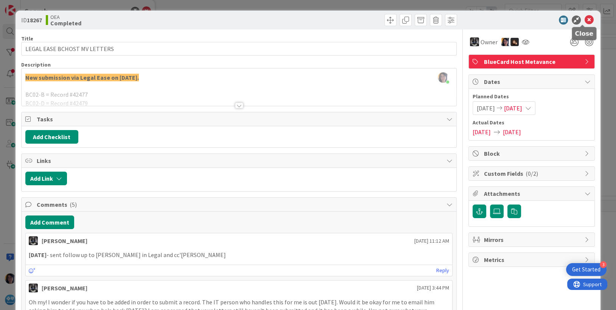
drag, startPoint x: 583, startPoint y: 18, endPoint x: 526, endPoint y: 48, distance: 64.2
click at [585, 18] on icon at bounding box center [589, 20] width 9 height 9
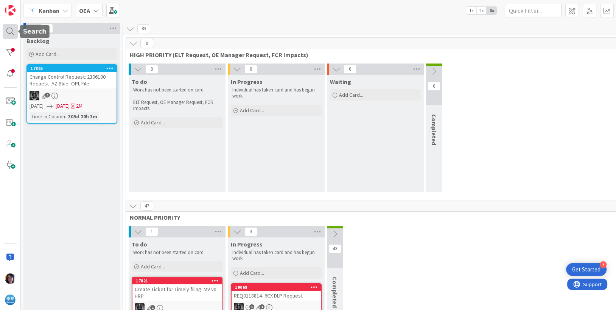
click at [11, 29] on div at bounding box center [10, 31] width 15 height 15
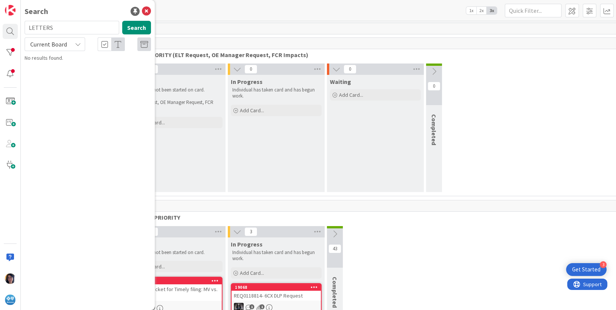
click at [33, 30] on input "LETTERS" at bounding box center [72, 28] width 95 height 14
type input "413175"
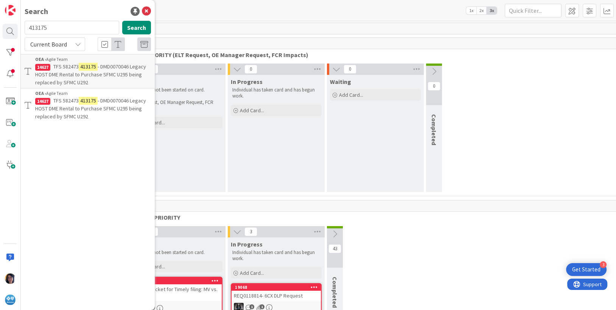
click at [42, 42] on span "Current Board" at bounding box center [48, 44] width 37 height 8
click at [54, 70] on link "All Boards" at bounding box center [68, 76] width 86 height 14
click at [73, 74] on span "- DMD0070046 Legacy HOST DME Rental to Purchase SFMC U295 being replaced by SFM…" at bounding box center [90, 74] width 111 height 23
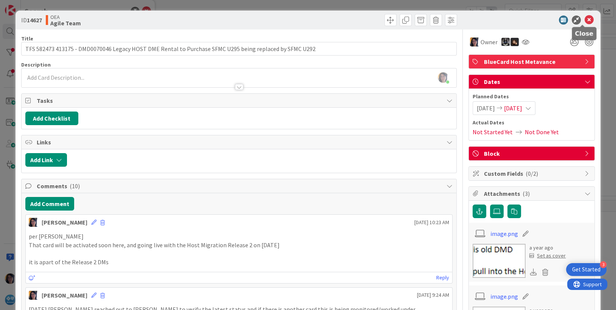
click at [586, 20] on icon at bounding box center [589, 20] width 9 height 9
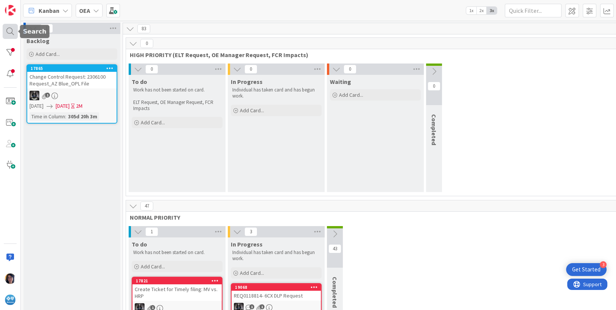
click at [7, 30] on div at bounding box center [10, 31] width 15 height 15
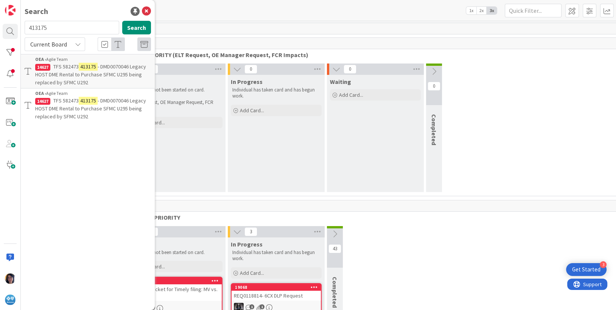
click at [55, 28] on input "413175" at bounding box center [72, 28] width 95 height 14
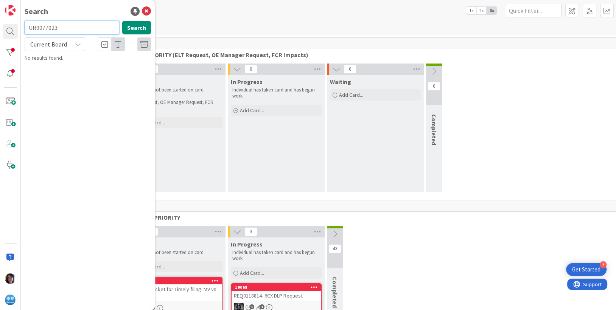
click at [44, 29] on input "UR0077023" at bounding box center [72, 28] width 95 height 14
type input "18111"
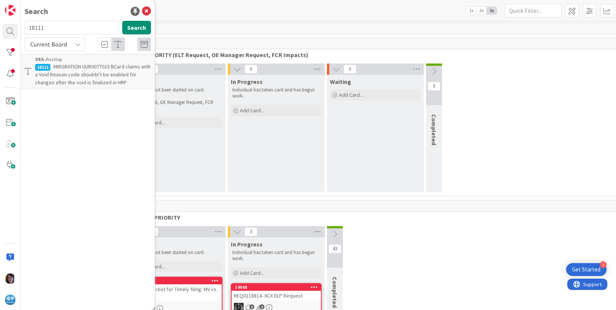
click at [49, 45] on span "Current Board" at bounding box center [48, 44] width 37 height 8
click at [55, 45] on span "Current Board" at bounding box center [48, 44] width 37 height 8
click at [58, 69] on span "MIRGRATION UUR0077023 BCard claims with a Void Reason code shouldn't be enabled…" at bounding box center [92, 74] width 115 height 23
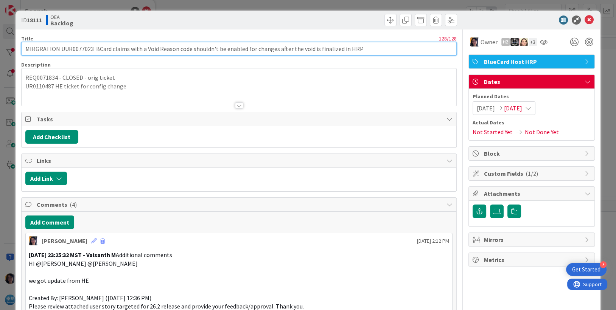
click at [62, 50] on input "MIRGRATION UUR0077023 BCard claims with a Void Reason code shouldn't be enabled…" at bounding box center [239, 49] width 436 height 14
type input "MIRGRATION UR0077023 BCard claims with a Void Reason code shouldn't be enabled …"
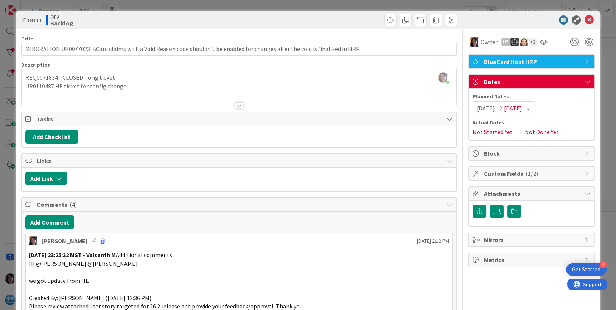
click at [585, 21] on icon at bounding box center [589, 20] width 9 height 9
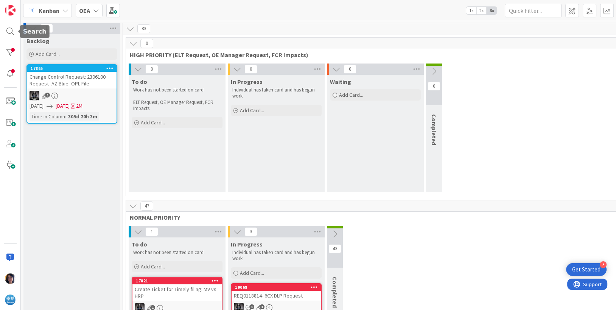
click at [2, 33] on div at bounding box center [10, 155] width 21 height 310
click at [5, 33] on div at bounding box center [10, 31] width 15 height 15
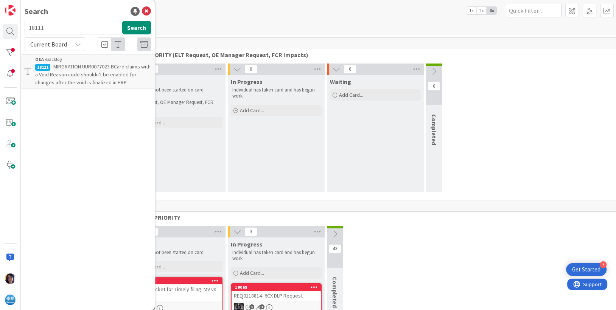
click at [33, 25] on input "18111" at bounding box center [72, 28] width 95 height 14
type input "14469"
click at [81, 76] on span "UR0011036 DMD0071945 BINC0067542 - ([PERSON_NAME]) Host Outpatient ASC claims a…" at bounding box center [93, 74] width 116 height 23
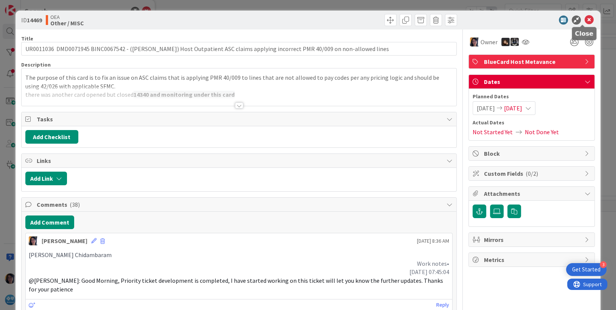
click at [585, 20] on icon at bounding box center [589, 20] width 9 height 9
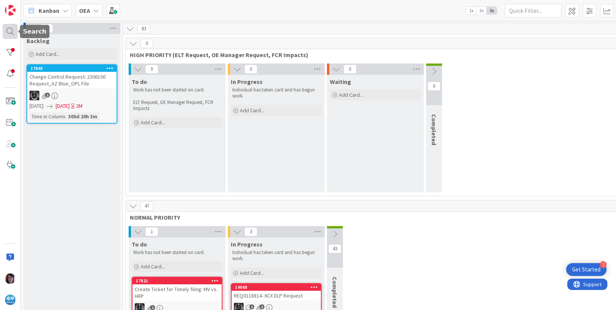
click at [12, 28] on div at bounding box center [10, 31] width 15 height 15
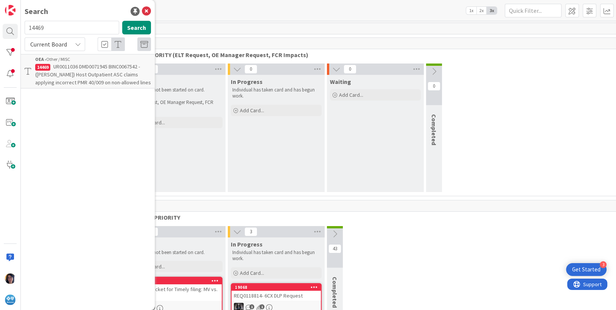
drag, startPoint x: 55, startPoint y: 29, endPoint x: 25, endPoint y: 26, distance: 30.0
click at [25, 26] on input "14469" at bounding box center [72, 28] width 95 height 14
click at [145, 12] on icon at bounding box center [146, 11] width 9 height 9
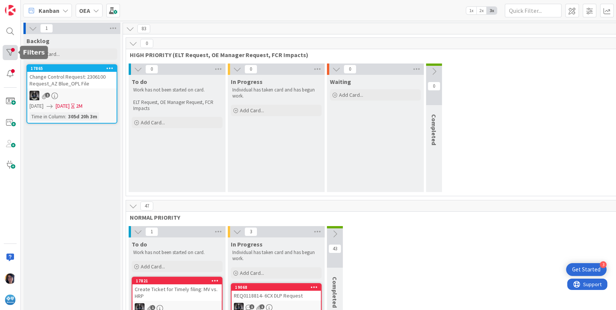
click at [5, 51] on div at bounding box center [10, 52] width 15 height 15
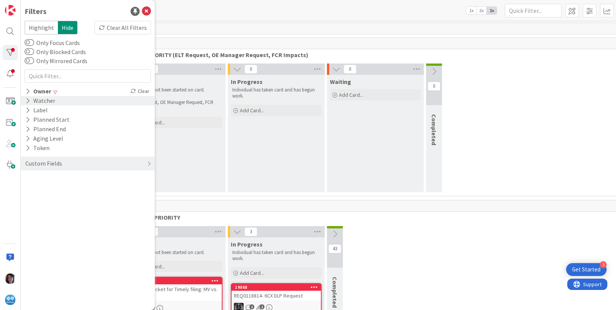
click at [41, 102] on div "Watcher" at bounding box center [40, 100] width 31 height 9
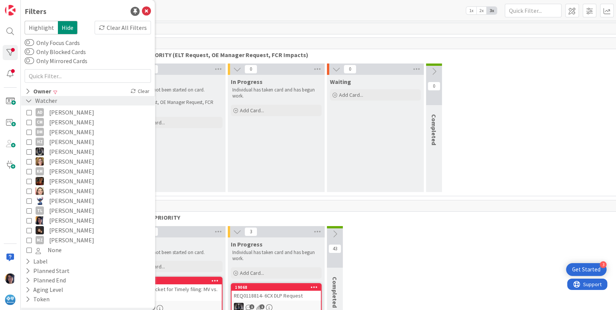
click at [40, 100] on div "Watcher" at bounding box center [41, 100] width 33 height 9
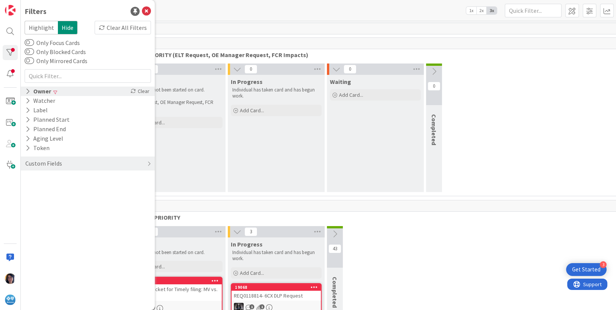
click at [38, 91] on div "Owner" at bounding box center [38, 91] width 27 height 9
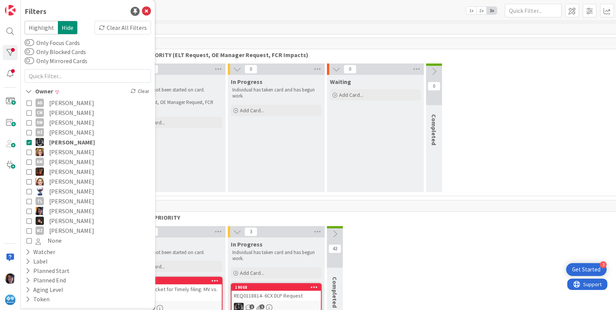
click at [28, 142] on icon at bounding box center [28, 142] width 5 height 5
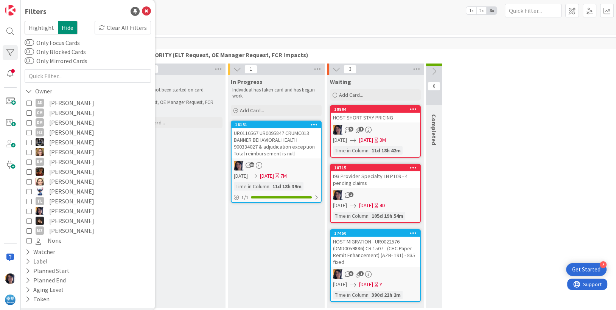
click at [29, 210] on icon at bounding box center [28, 211] width 5 height 5
click at [468, 143] on div "0 To do Work has not been started on card. ELT Request, OE Manager Request, FCR…" at bounding box center [376, 188] width 496 height 249
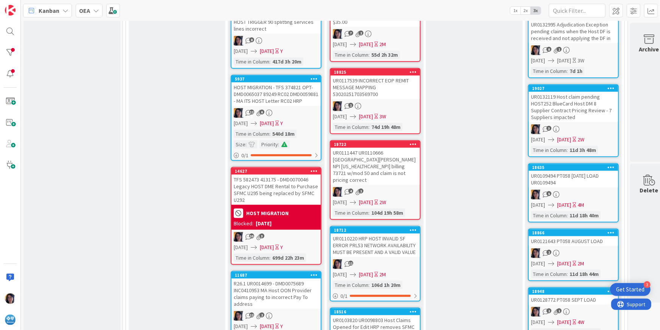
scroll to position [662, 0]
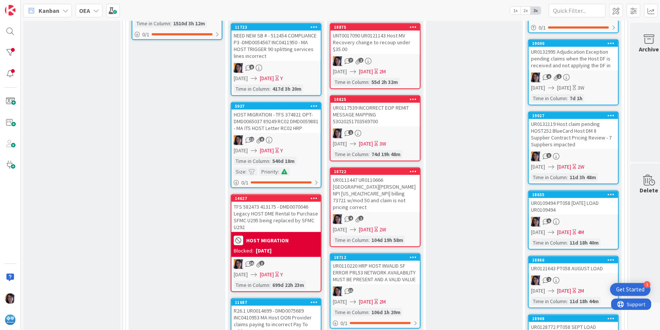
click at [573, 53] on div "UR0132995 Adjudication Exception pending claims when the Host DF is received an…" at bounding box center [573, 58] width 89 height 23
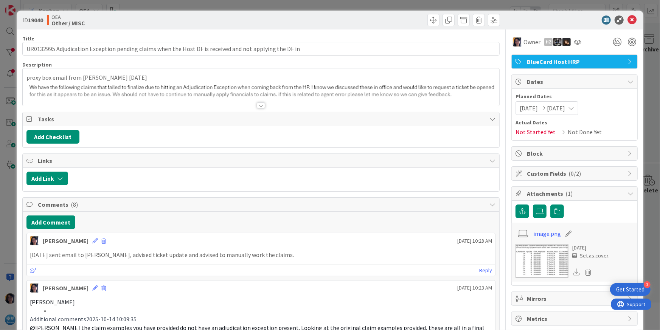
click at [219, 92] on div at bounding box center [261, 96] width 477 height 19
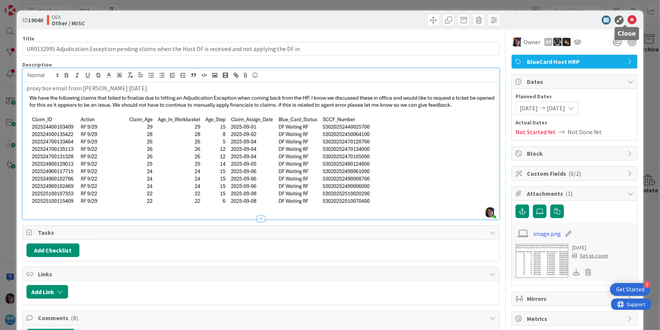
click at [628, 21] on icon at bounding box center [632, 20] width 9 height 9
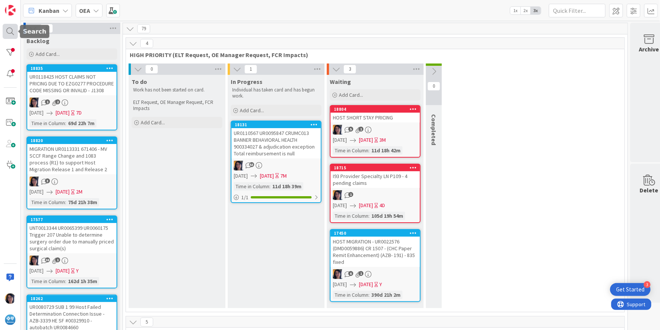
click at [7, 31] on div at bounding box center [10, 31] width 15 height 15
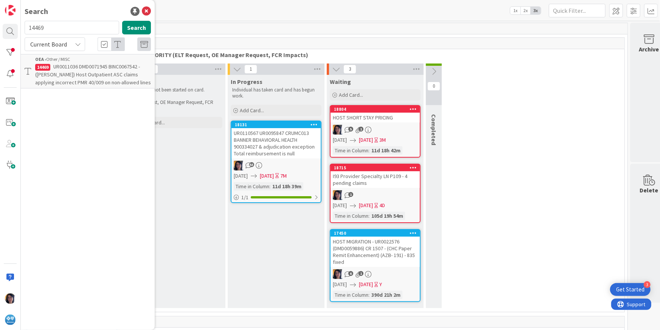
click at [36, 28] on input "14469" at bounding box center [72, 28] width 95 height 14
type input "1"
type input "split line"
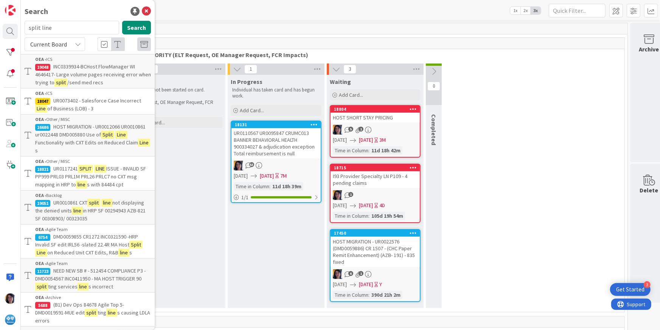
click at [61, 44] on span "Current Board" at bounding box center [48, 44] width 37 height 8
click at [53, 73] on span "All Boards" at bounding box center [68, 75] width 79 height 11
